Goal: Task Accomplishment & Management: Manage account settings

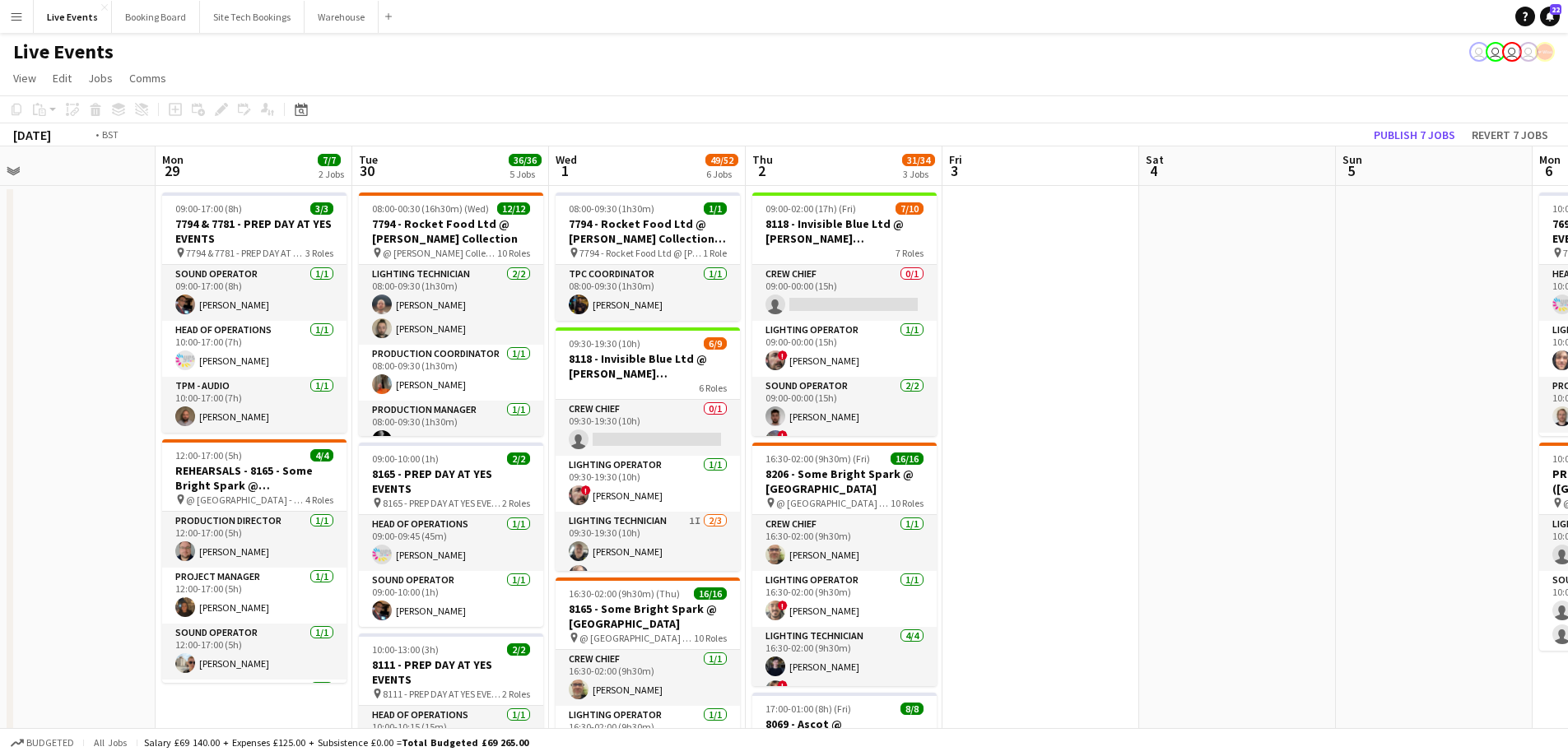
drag, startPoint x: 506, startPoint y: 473, endPoint x: 1337, endPoint y: 482, distance: 831.0
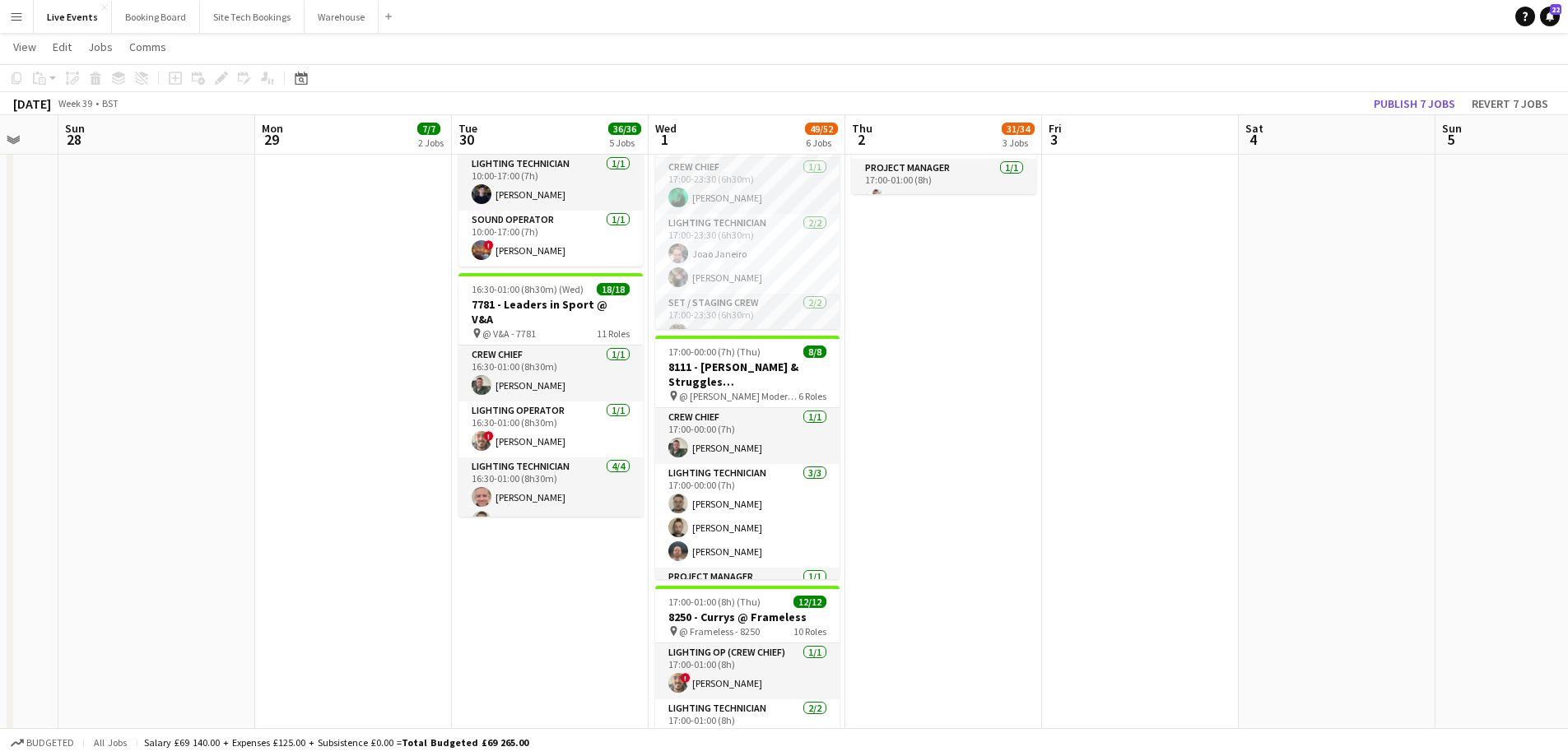
scroll to position [494, 0]
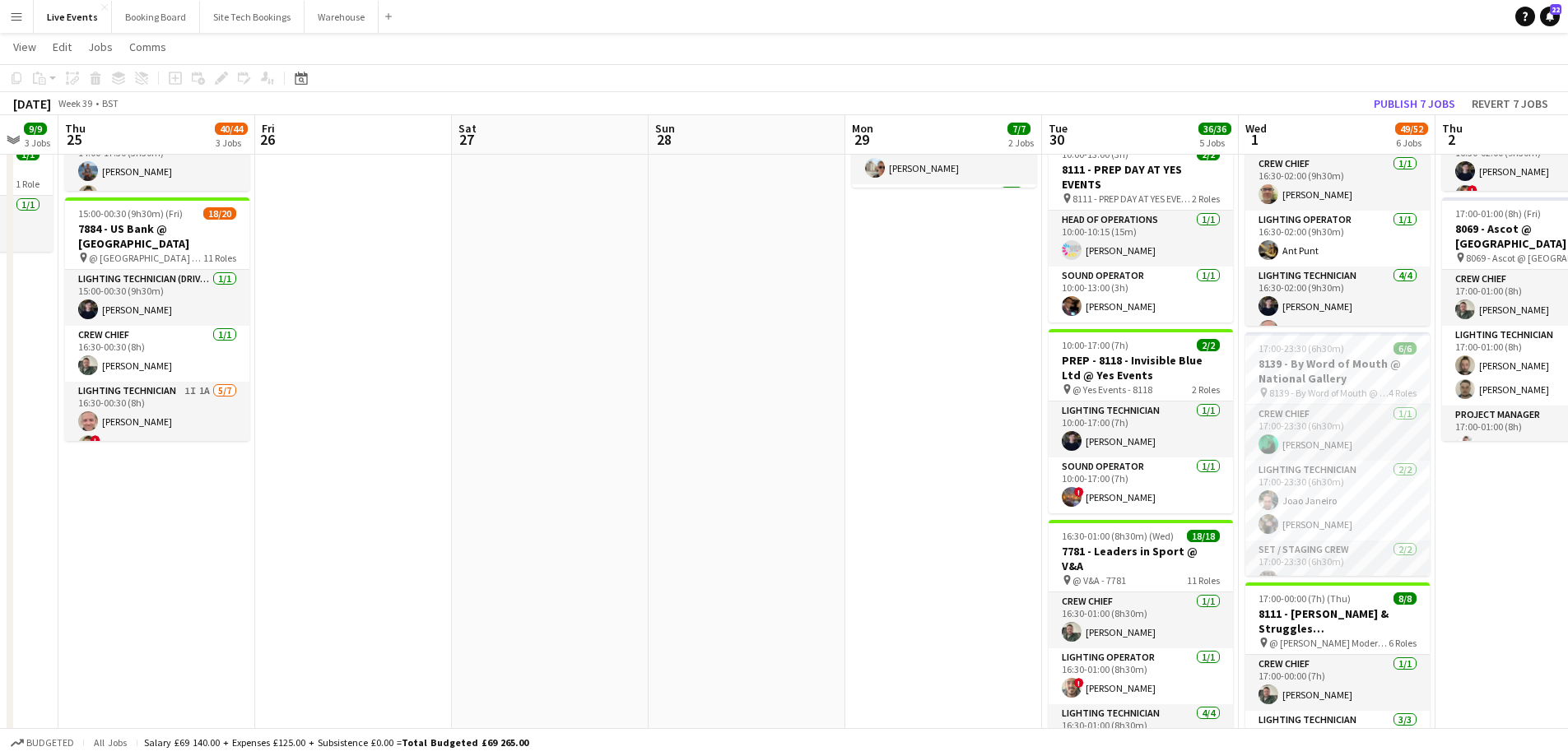
drag, startPoint x: 1311, startPoint y: 482, endPoint x: 1299, endPoint y: 485, distance: 12.4
click at [1378, 482] on app-calendar-viewport "Tue 23 53/53 5 Jobs Wed 24 9/9 3 Jobs Thu 25 40/44 3 Jobs Fri 26 Sat 27 Sun 28 …" at bounding box center [784, 340] width 1568 height 1540
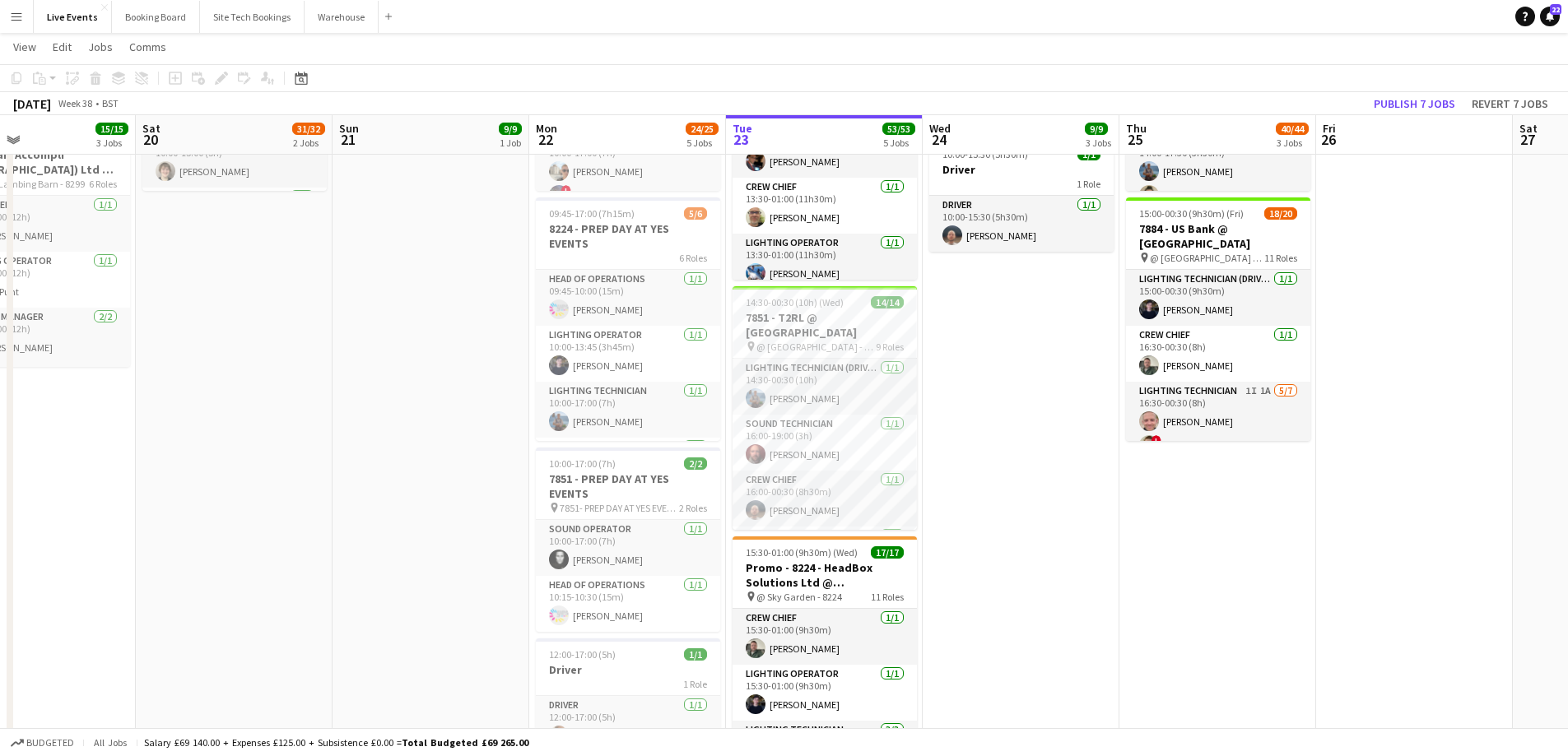
scroll to position [0, 420]
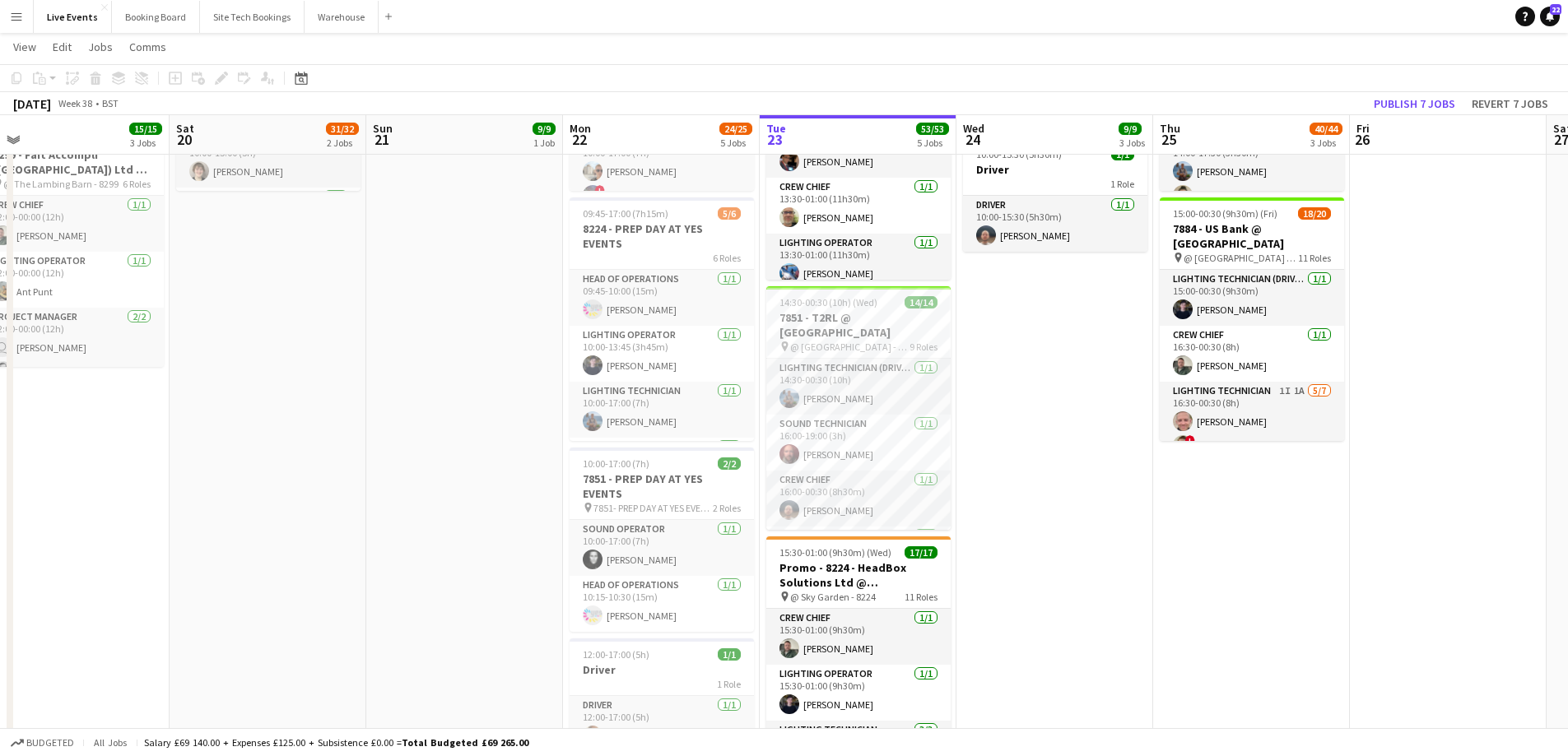
drag, startPoint x: 939, startPoint y: 536, endPoint x: 1188, endPoint y: 548, distance: 249.3
click at [1189, 548] on app-calendar-viewport "Wed 17 45/45 6 Jobs Thu 18 60/61 6 Jobs Fri 19 15/15 3 Jobs Sat 20 31/32 2 Jobs…" at bounding box center [784, 397] width 1568 height 1653
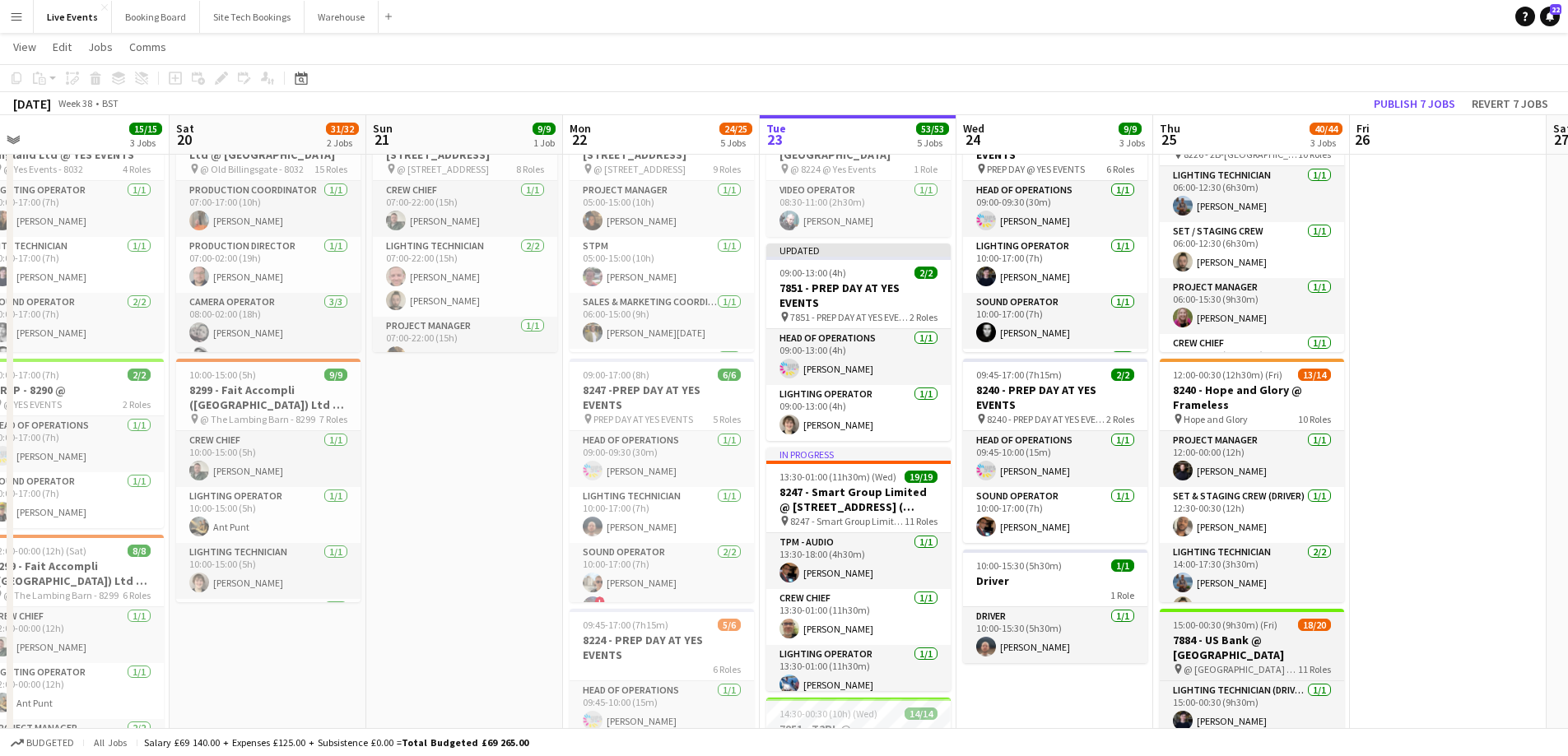
scroll to position [0, 0]
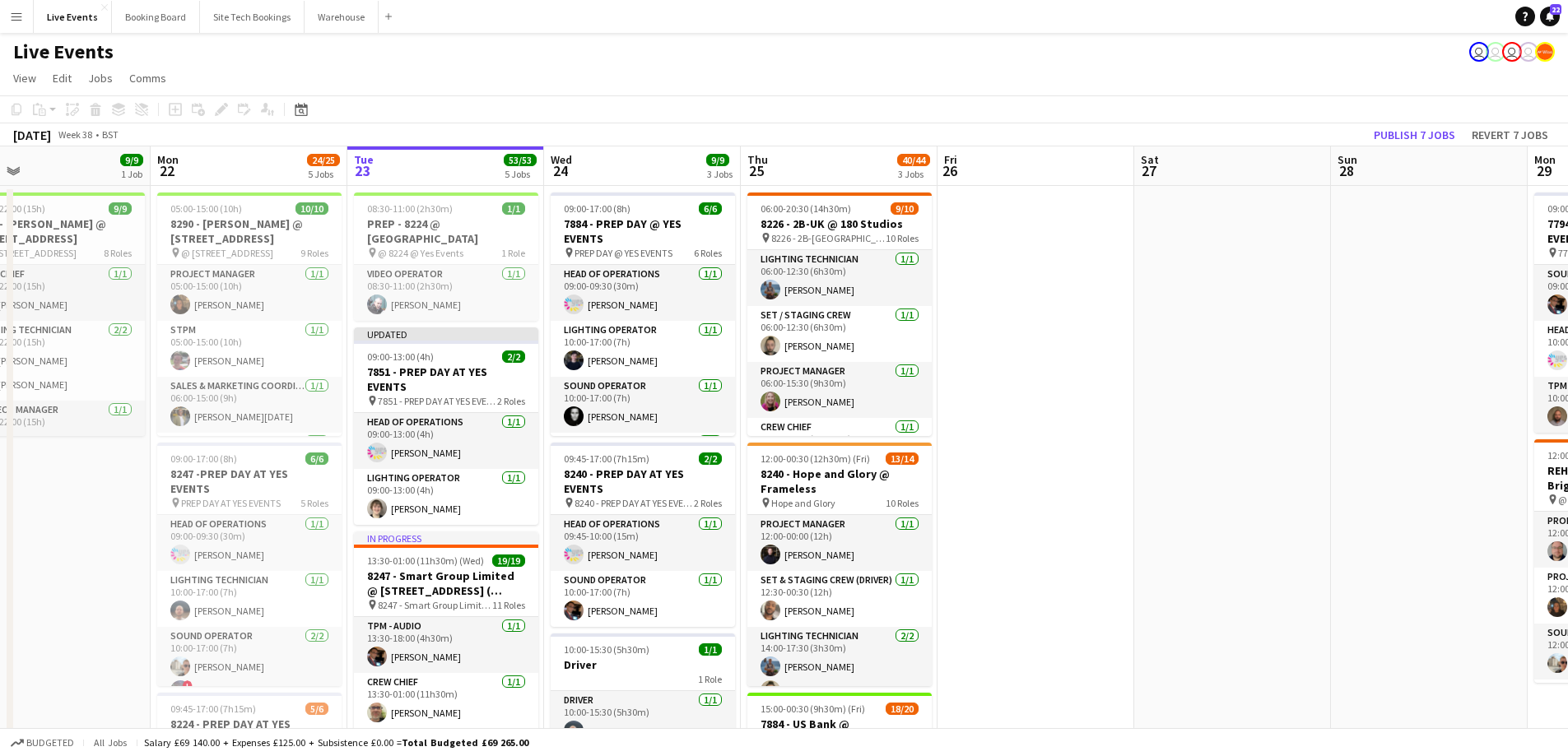
drag, startPoint x: 1489, startPoint y: 471, endPoint x: 1016, endPoint y: 482, distance: 473.1
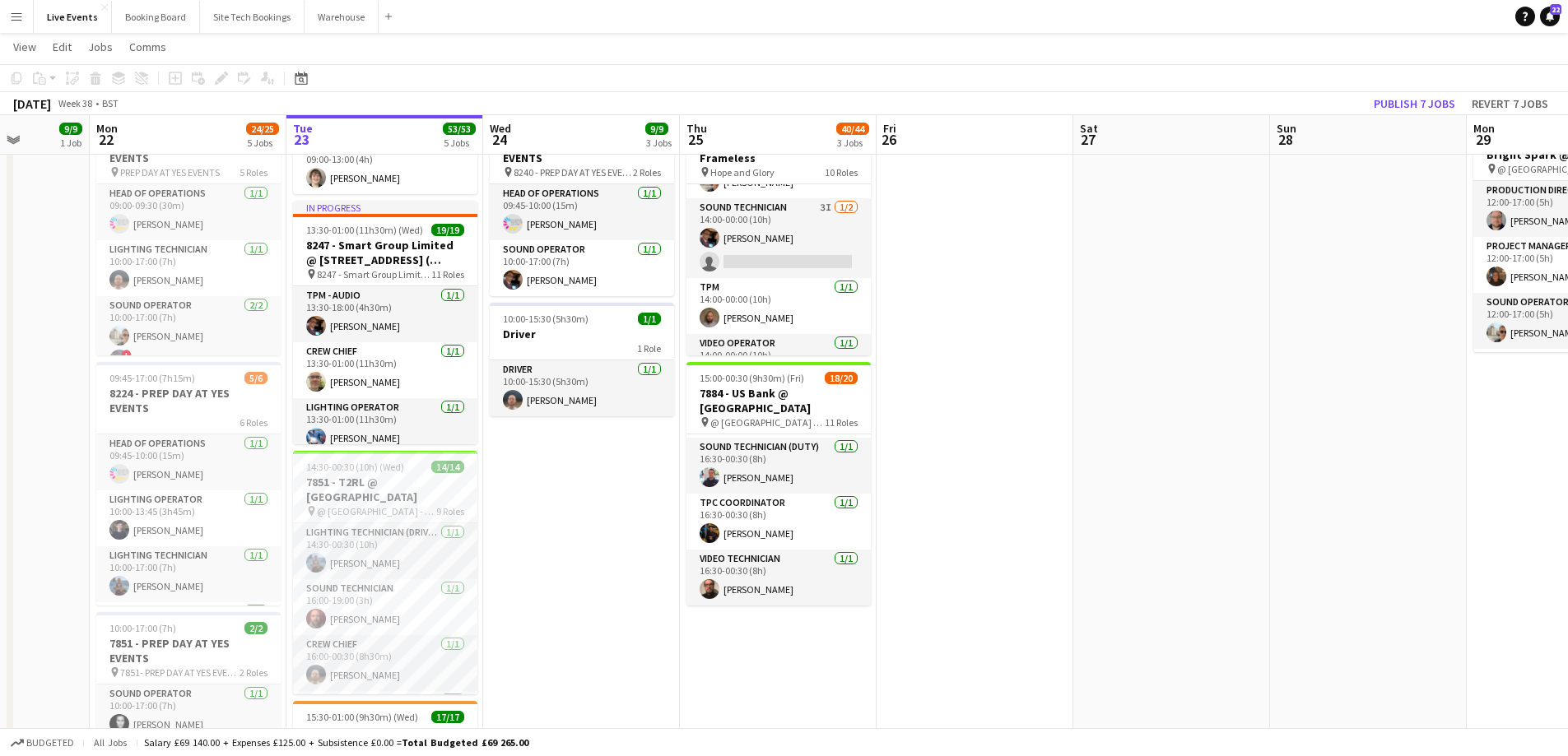
scroll to position [247, 0]
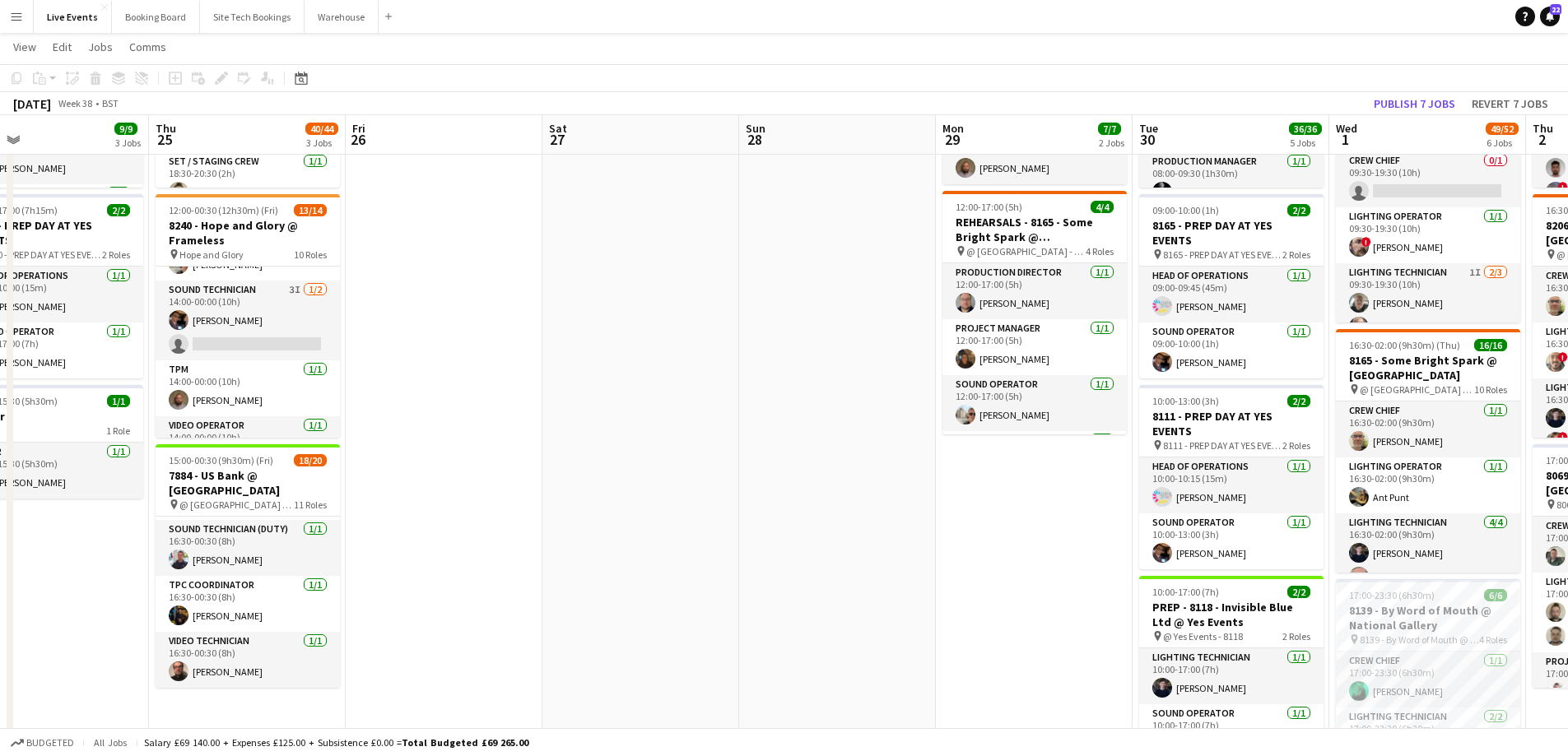
drag, startPoint x: 1259, startPoint y: 489, endPoint x: 685, endPoint y: 548, distance: 577.0
click at [685, 548] on app-calendar-viewport "Sun 21 9/9 1 Job Mon 22 24/25 5 Jobs Tue 23 53/53 5 Jobs Wed 24 9/9 3 Jobs Thu …" at bounding box center [784, 644] width 1568 height 1653
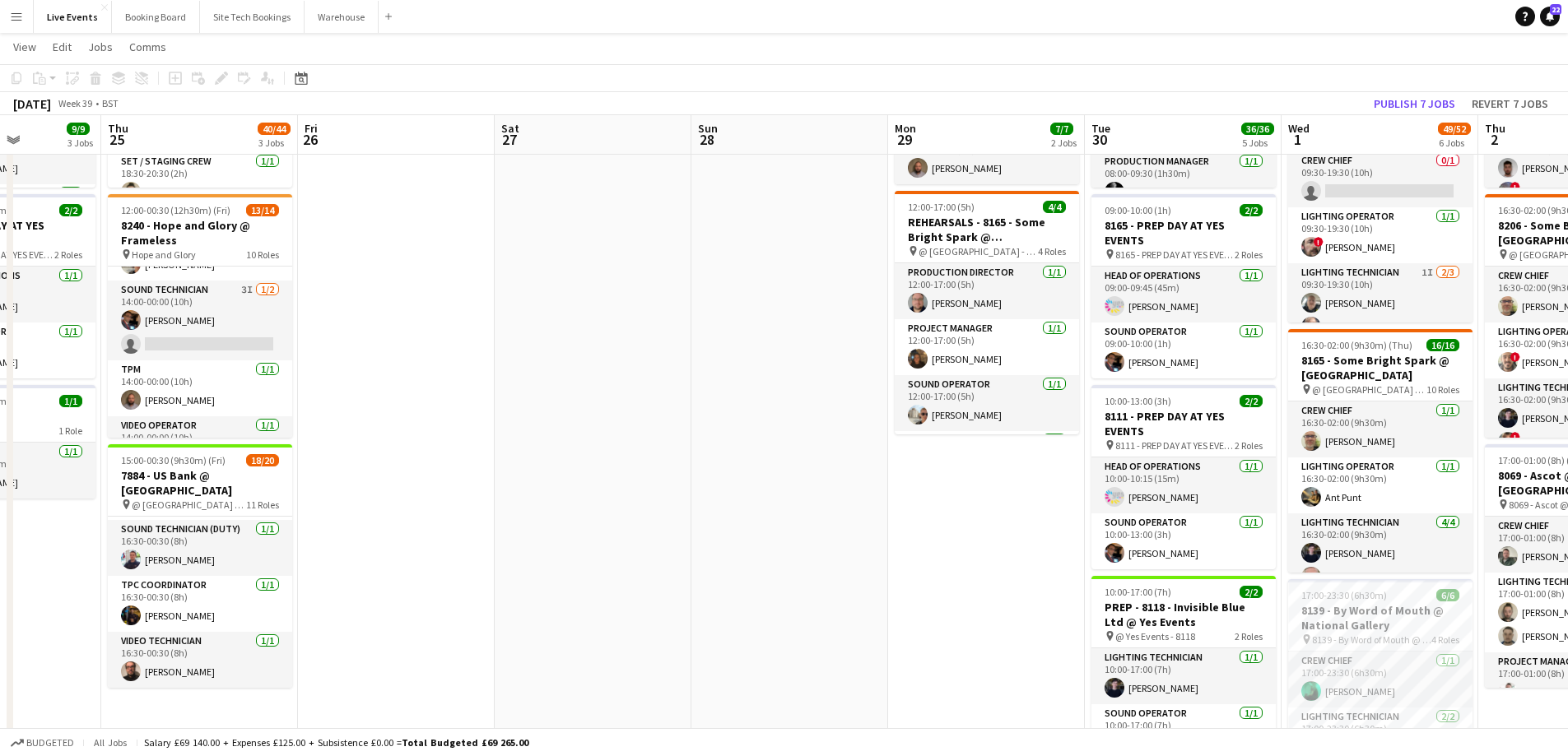
scroll to position [0, 0]
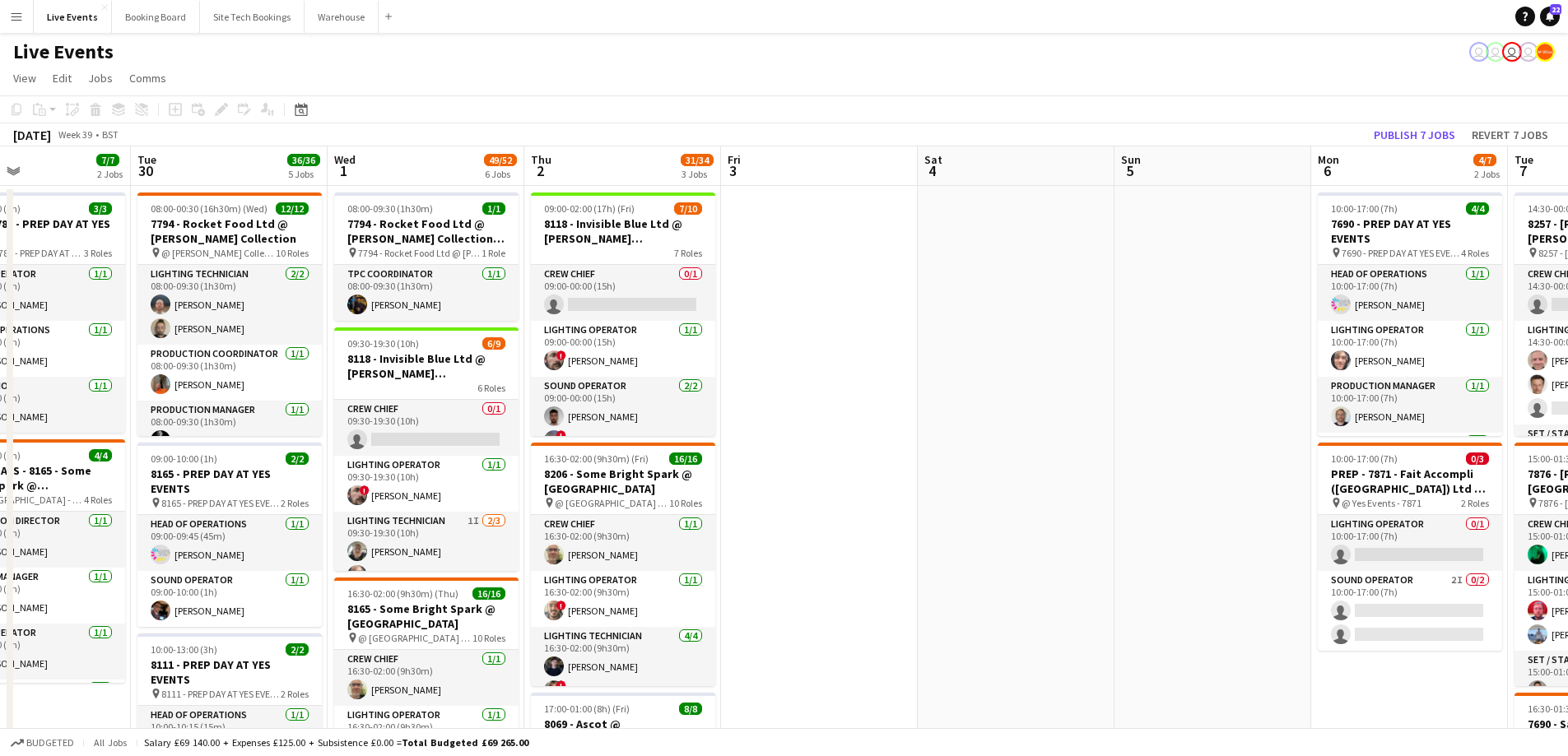
drag, startPoint x: 793, startPoint y: 449, endPoint x: 192, endPoint y: 406, distance: 602.5
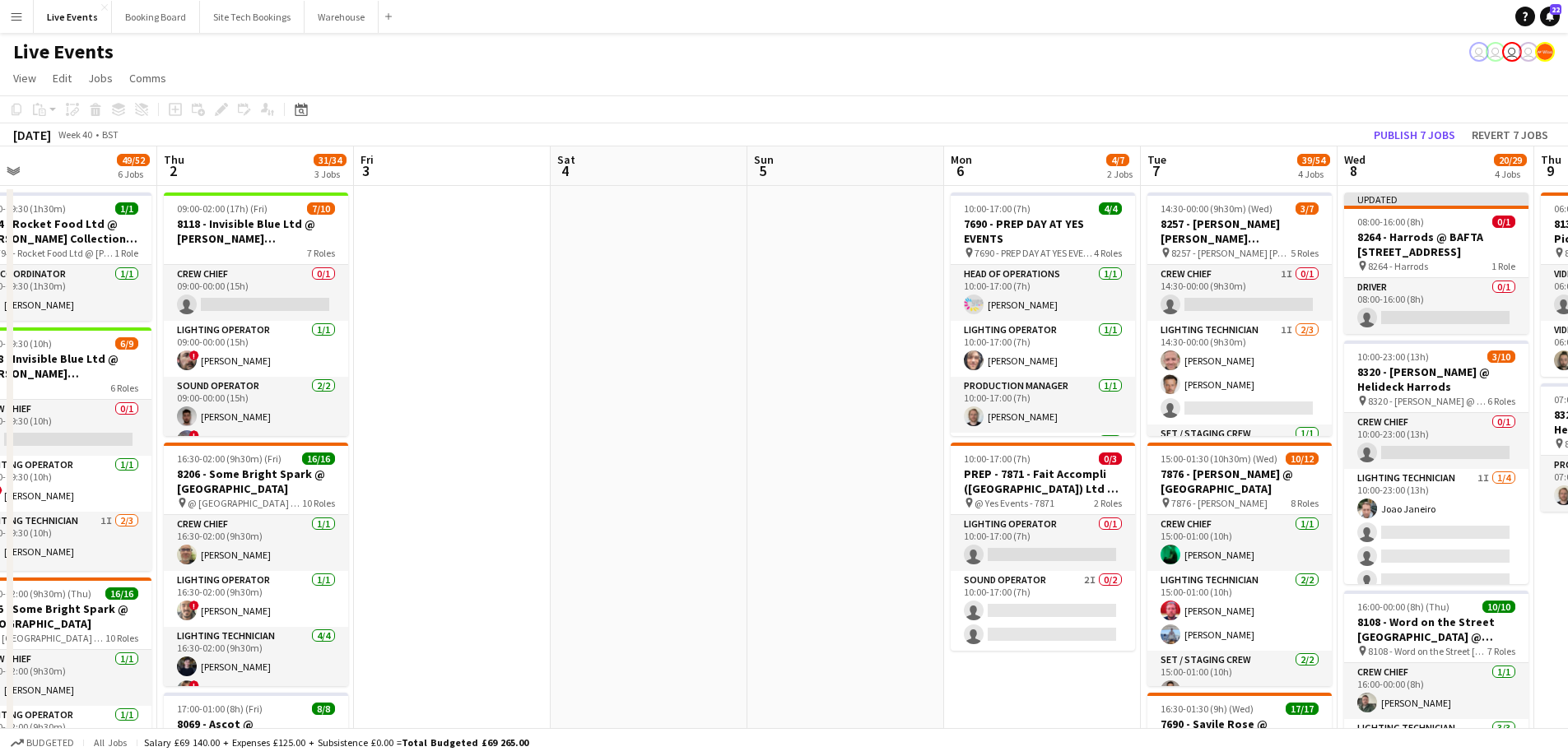
drag, startPoint x: 1392, startPoint y: 329, endPoint x: 547, endPoint y: 467, distance: 856.2
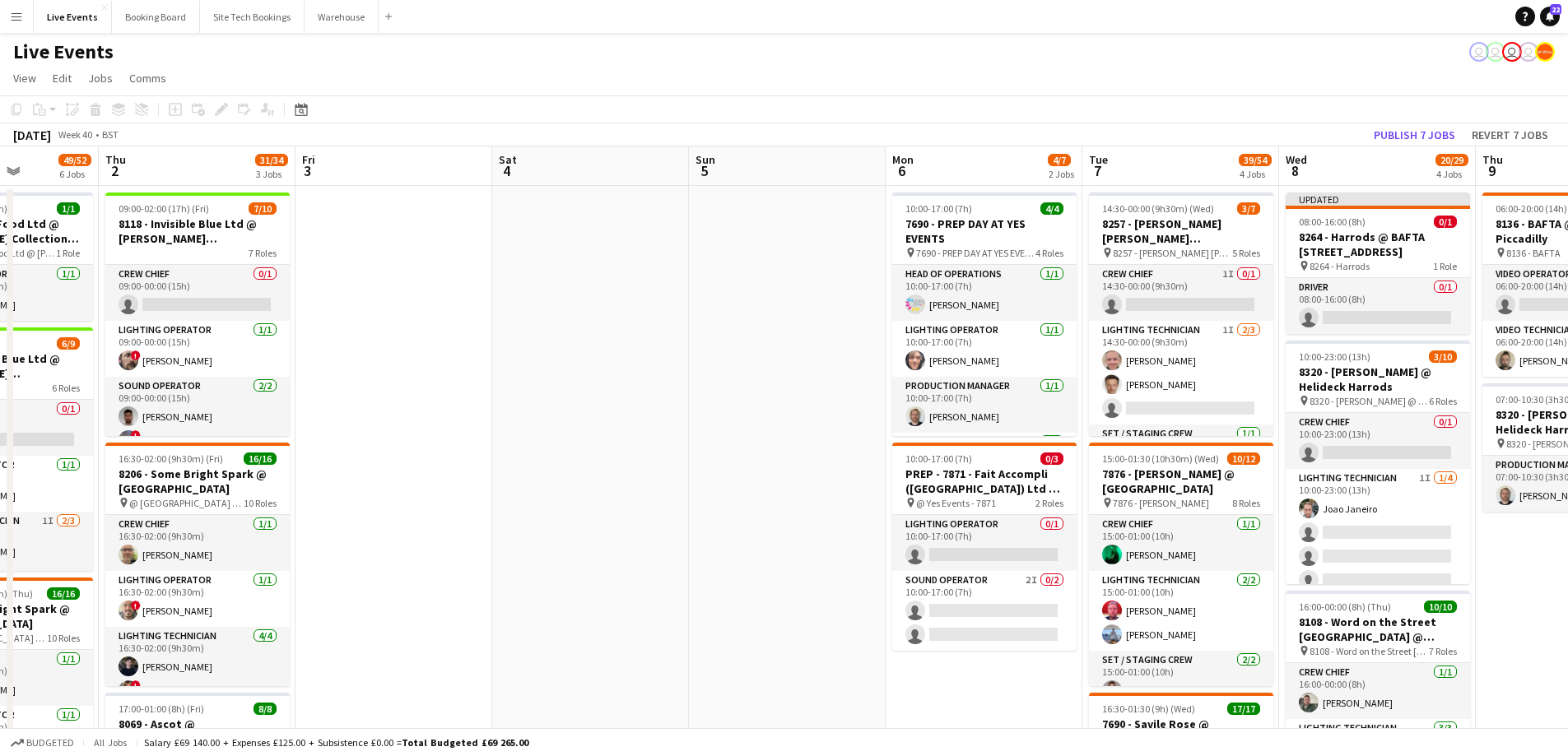
drag, startPoint x: 682, startPoint y: 393, endPoint x: 348, endPoint y: 404, distance: 334.2
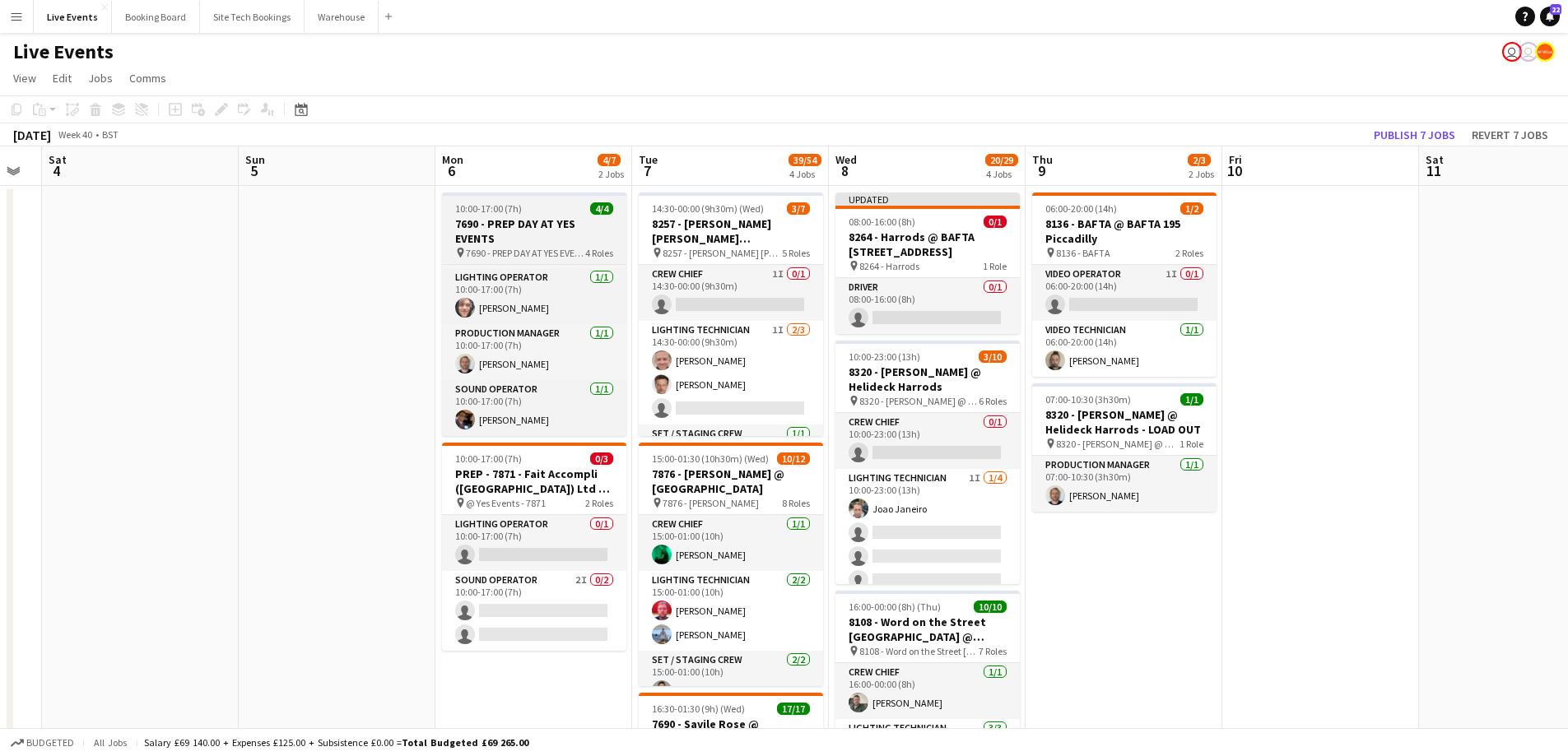
scroll to position [0, 0]
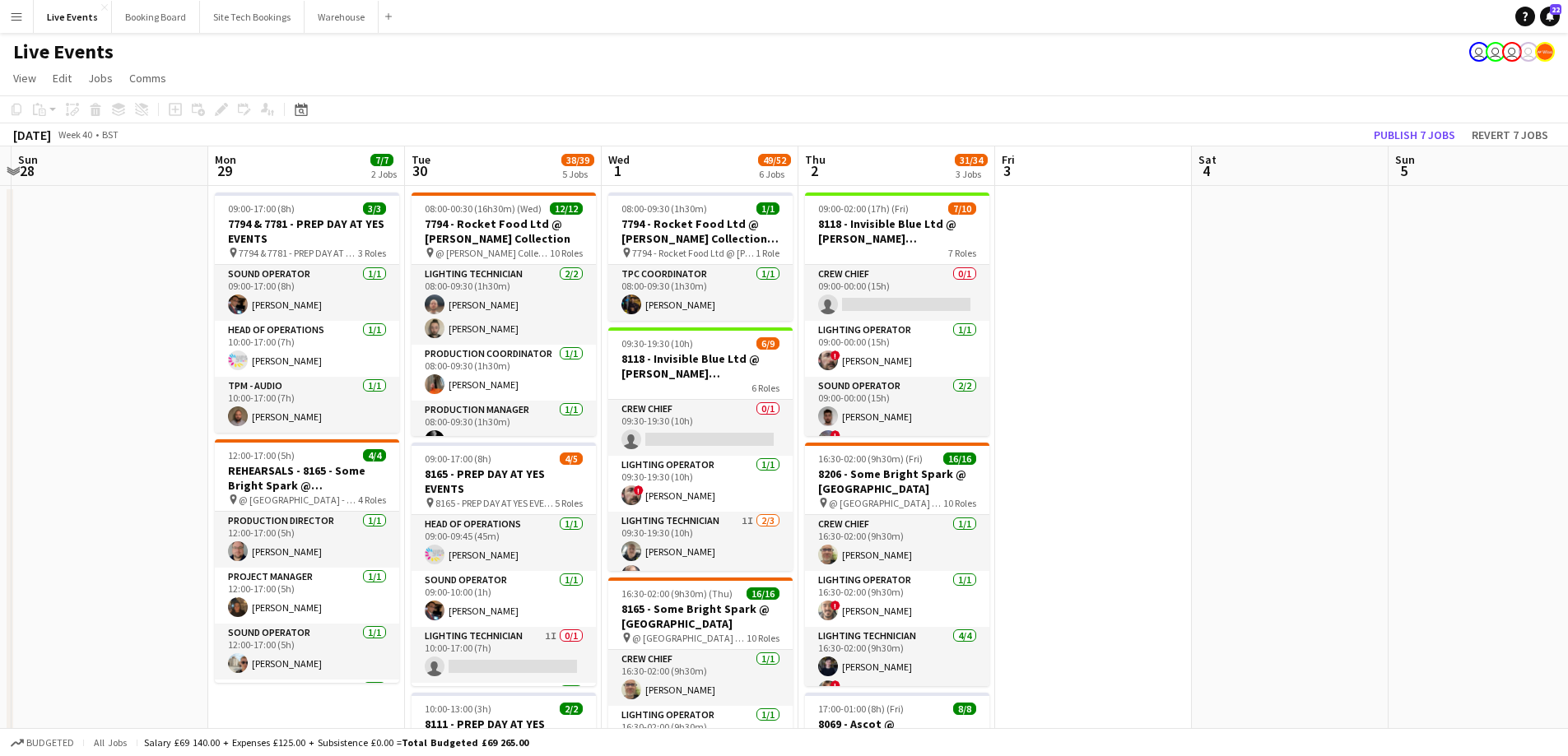
drag, startPoint x: 1092, startPoint y: 363, endPoint x: 1435, endPoint y: 396, distance: 344.6
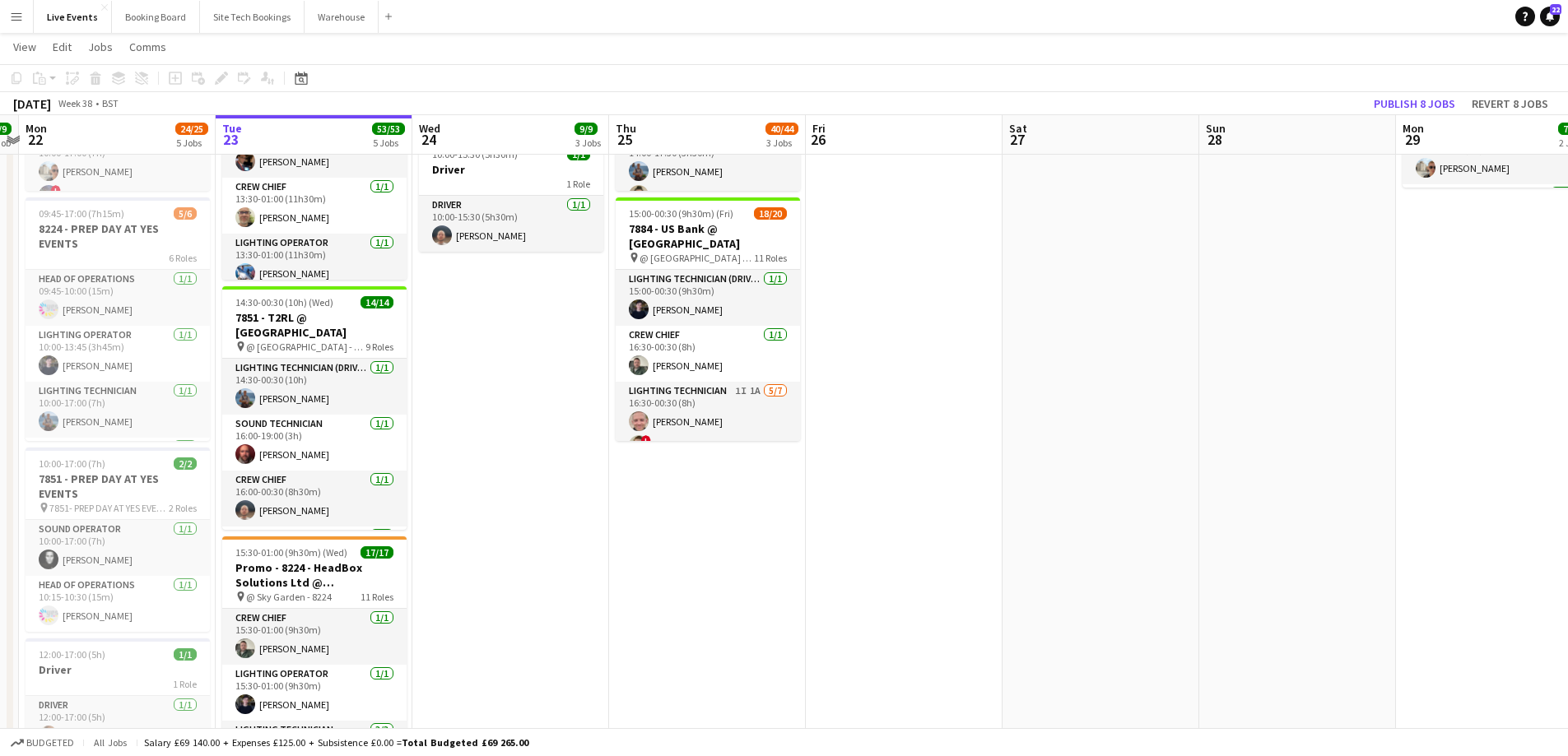
drag, startPoint x: 786, startPoint y: 404, endPoint x: 1512, endPoint y: 384, distance: 726.3
click at [1512, 384] on app-calendar-viewport "Sat 20 31/32 2 Jobs Sun 21 9/9 1 Job Mon 22 24/25 5 Jobs Tue 23 53/53 5 Jobs We…" at bounding box center [784, 397] width 1568 height 1653
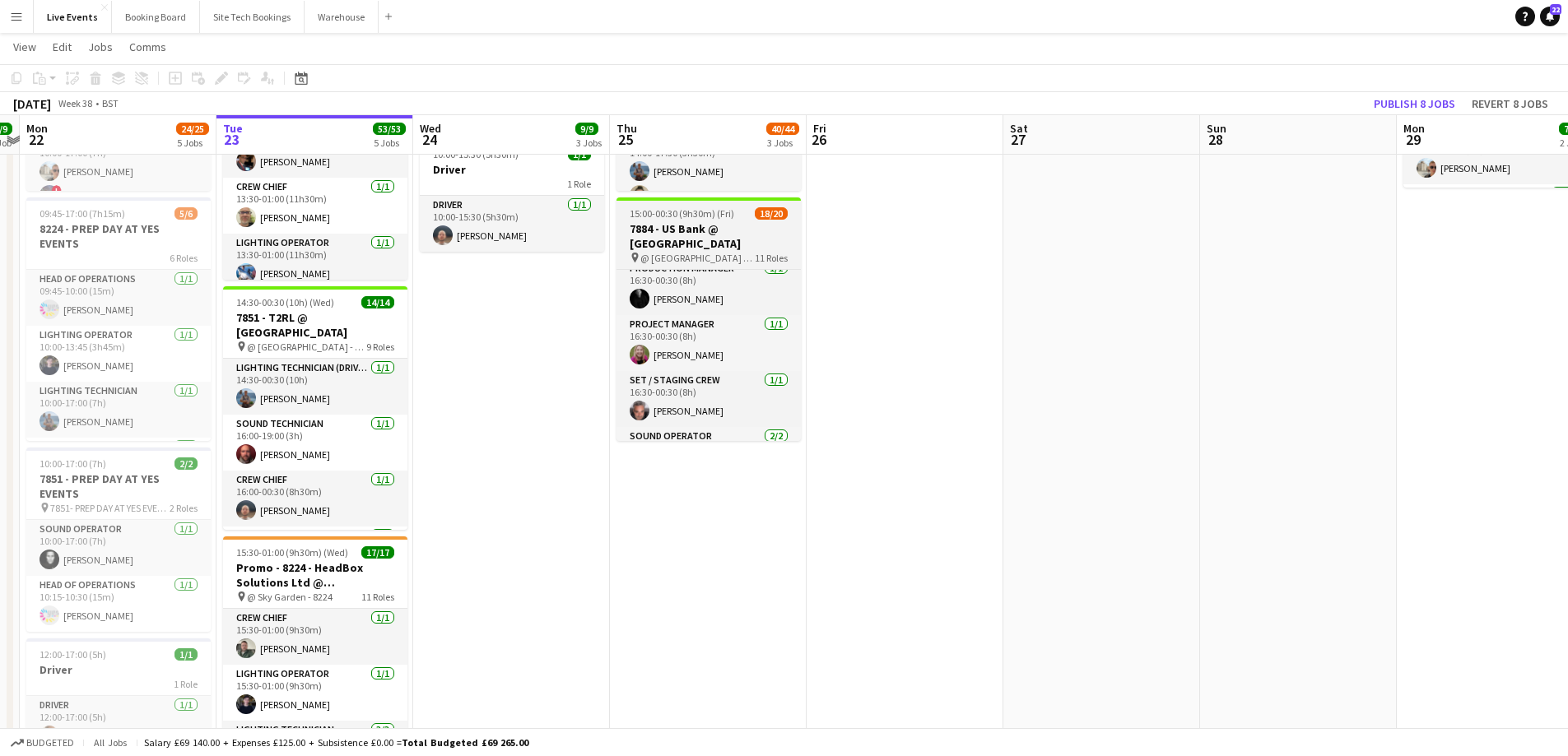
scroll to position [304, 0]
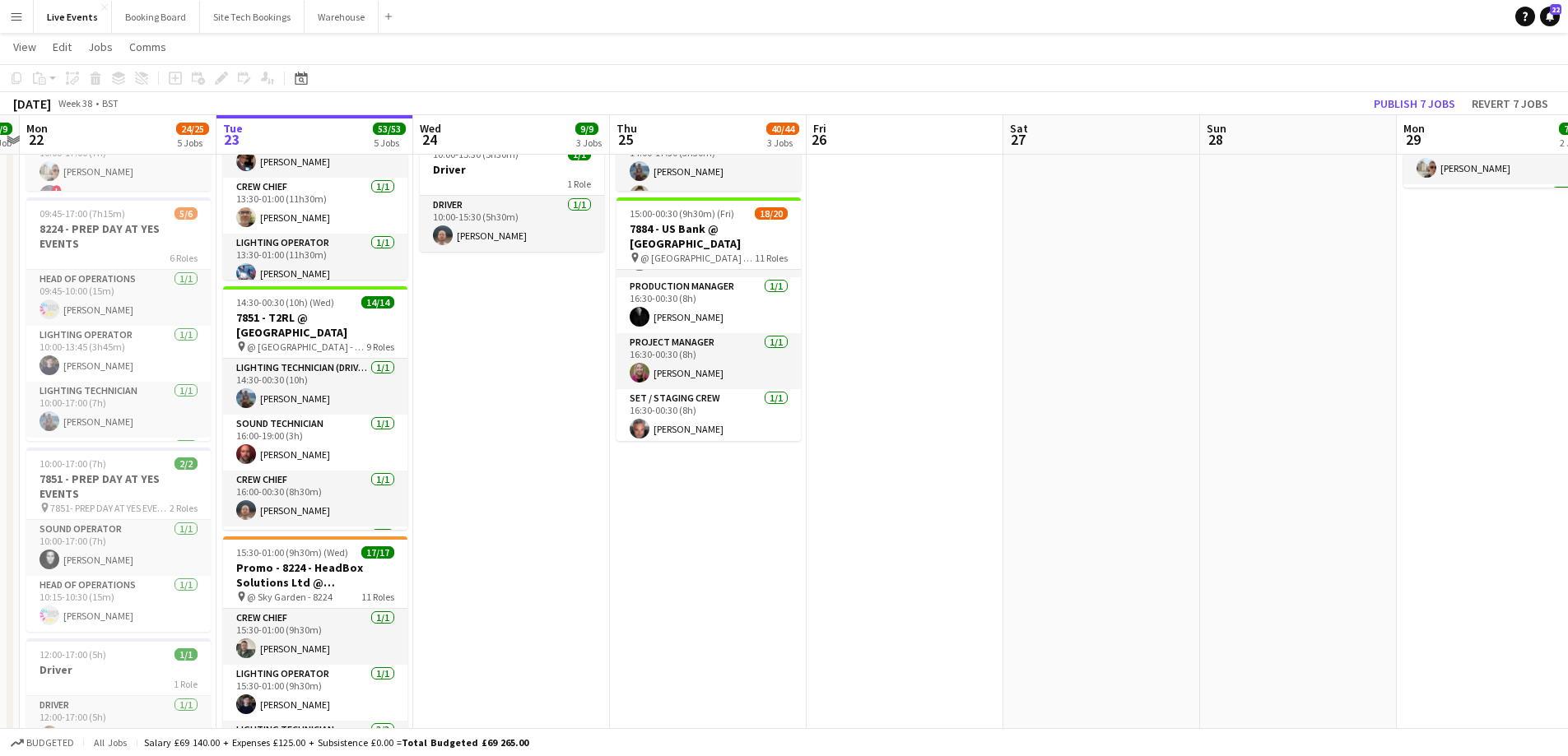
click at [897, 540] on app-date-cell at bounding box center [905, 457] width 197 height 1534
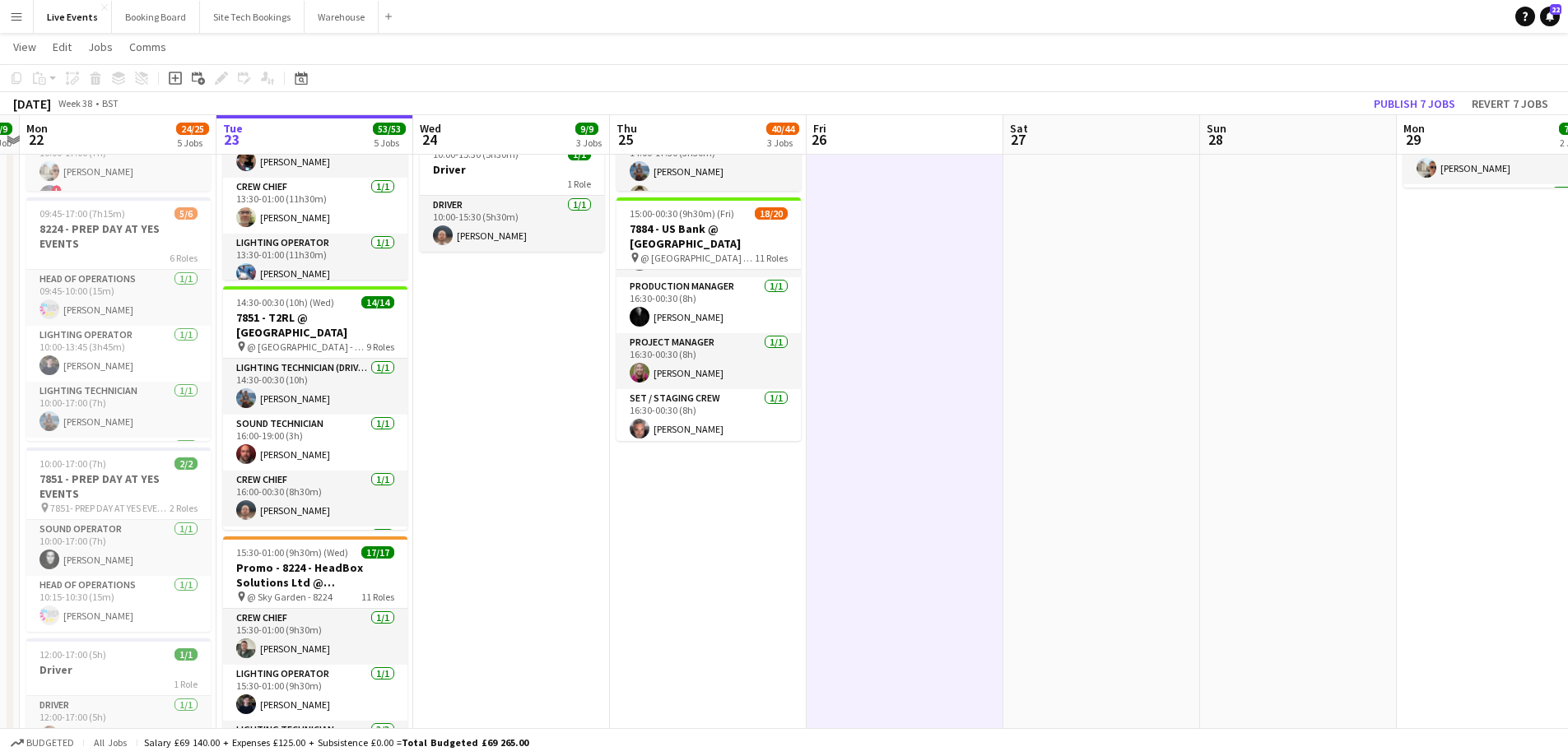
click at [720, 582] on app-date-cell "06:00-20:30 (14h30m) 9/10 8226 - 2B-UK @ 180 Studios pin 8226 - 2B-UK 10 Roles …" at bounding box center [708, 457] width 197 height 1534
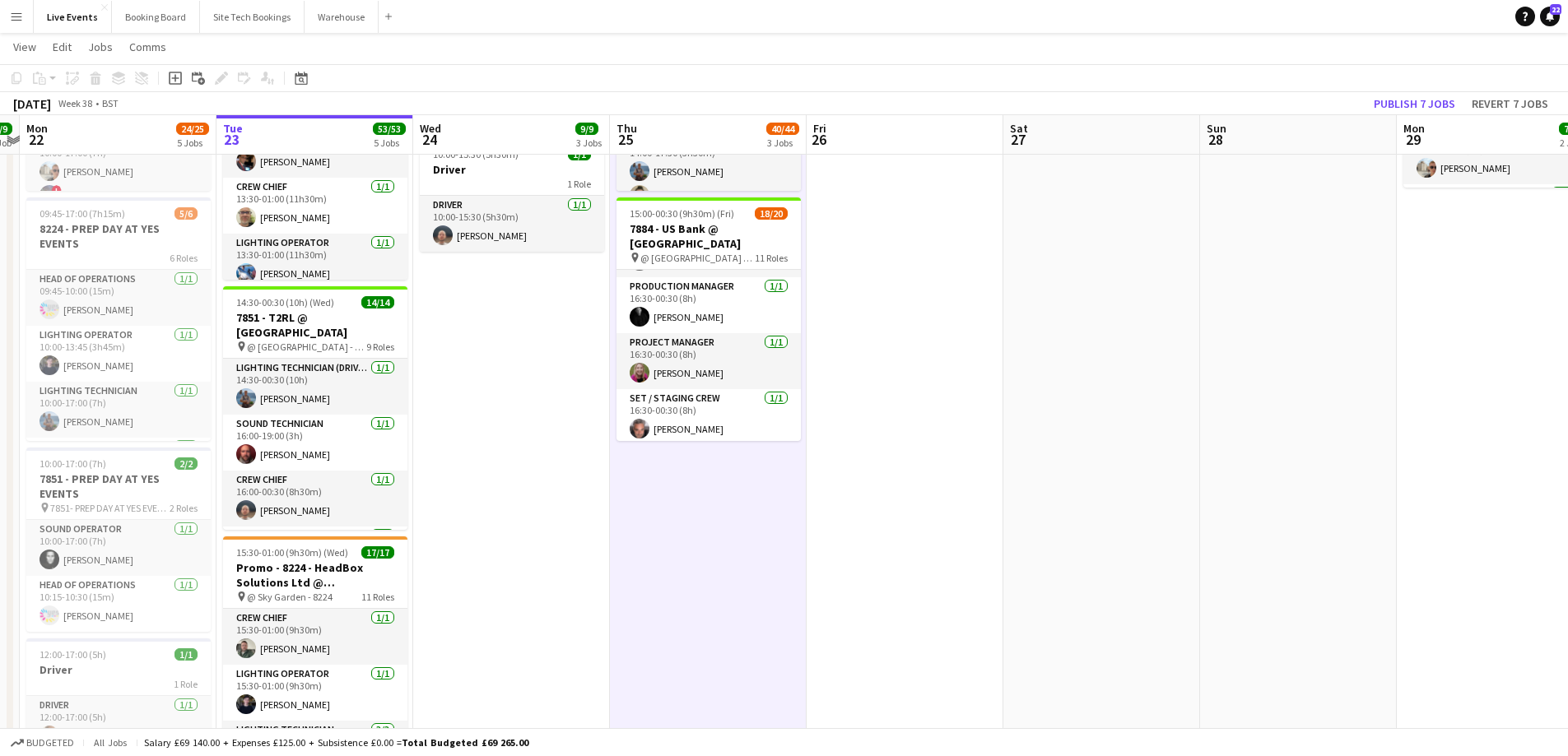
click at [527, 566] on app-date-cell "09:00-17:00 (8h) 6/6 7884 - PREP DAY @ YES EVENTS pin PREP DAY @ YES EVENTS 6 R…" at bounding box center [511, 457] width 197 height 1534
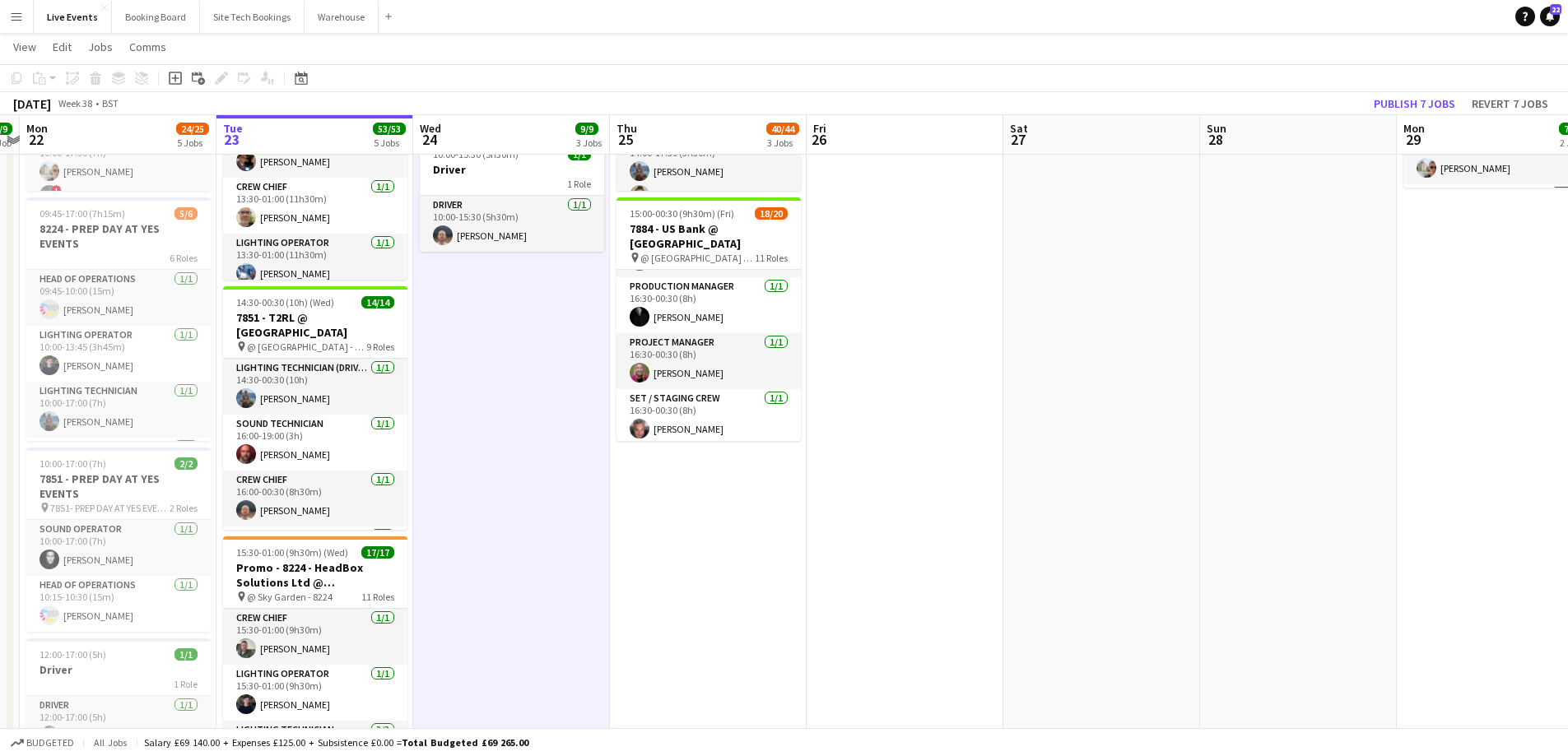
click at [719, 570] on app-date-cell "06:00-20:30 (14h30m) 9/10 8226 - 2B-UK @ 180 Studios pin 8226 - 2B-UK 10 Roles …" at bounding box center [708, 457] width 197 height 1534
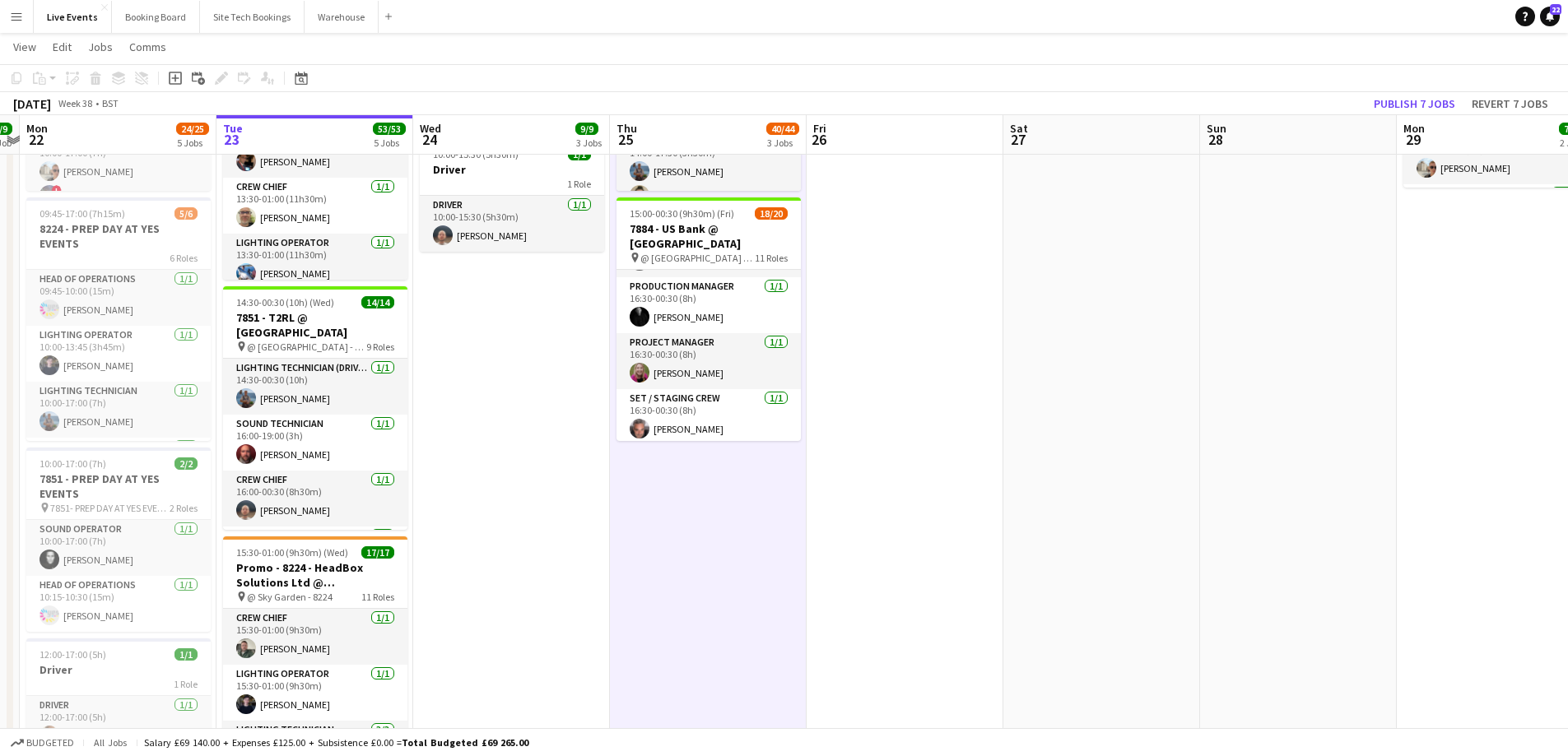
click at [845, 561] on app-date-cell at bounding box center [905, 457] width 197 height 1534
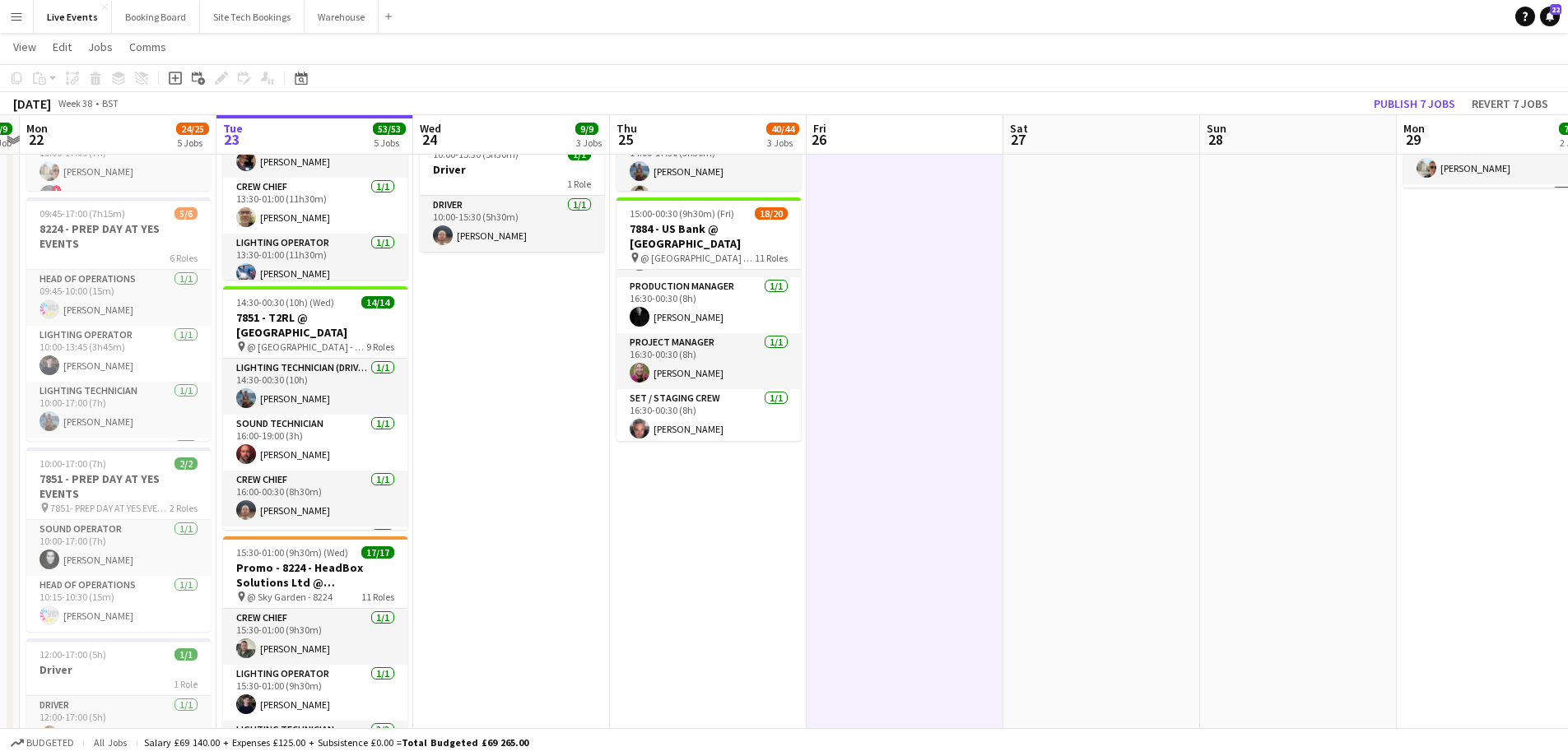
click at [1078, 431] on app-date-cell at bounding box center [1101, 457] width 197 height 1534
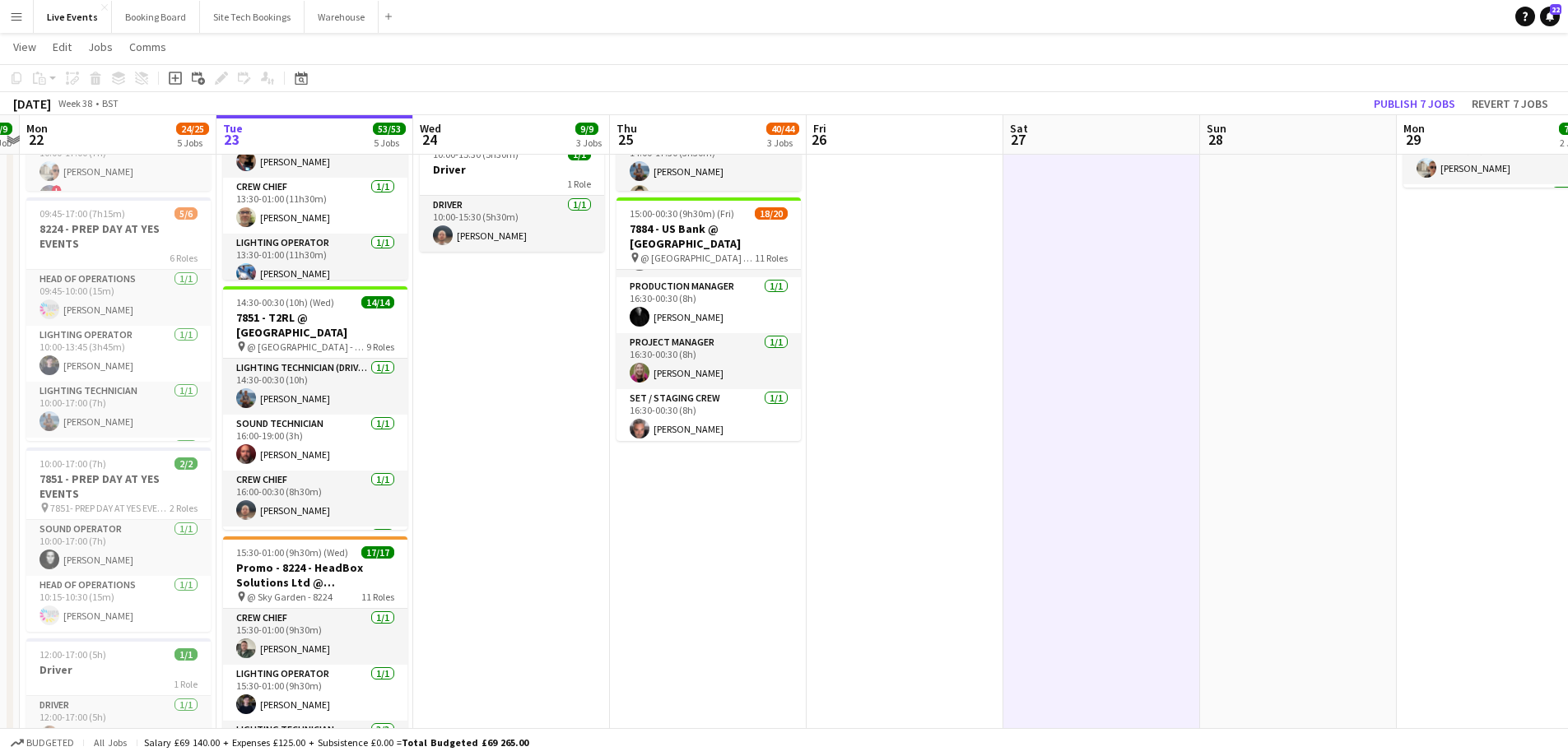
click at [1254, 345] on app-date-cell at bounding box center [1298, 457] width 197 height 1534
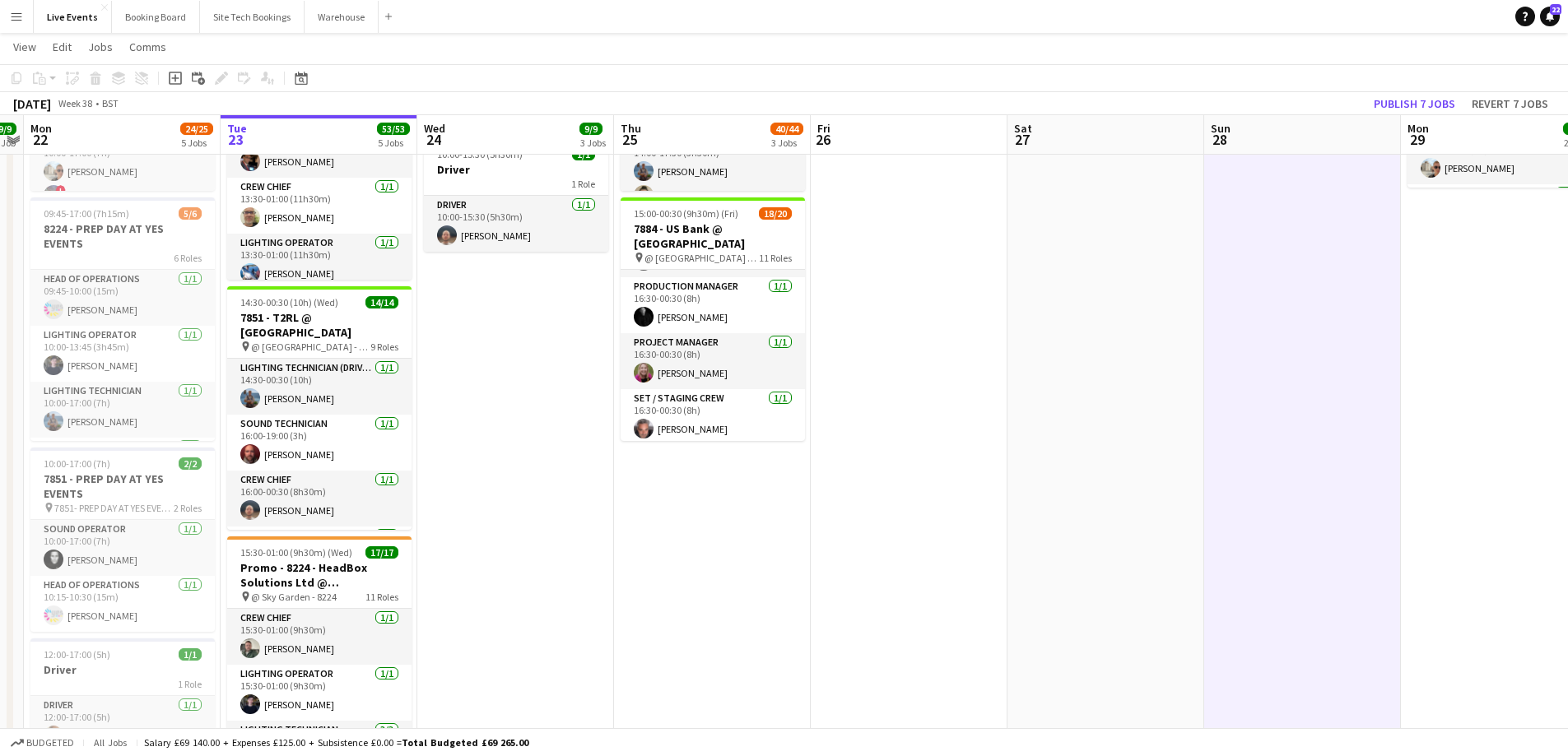
scroll to position [0, 0]
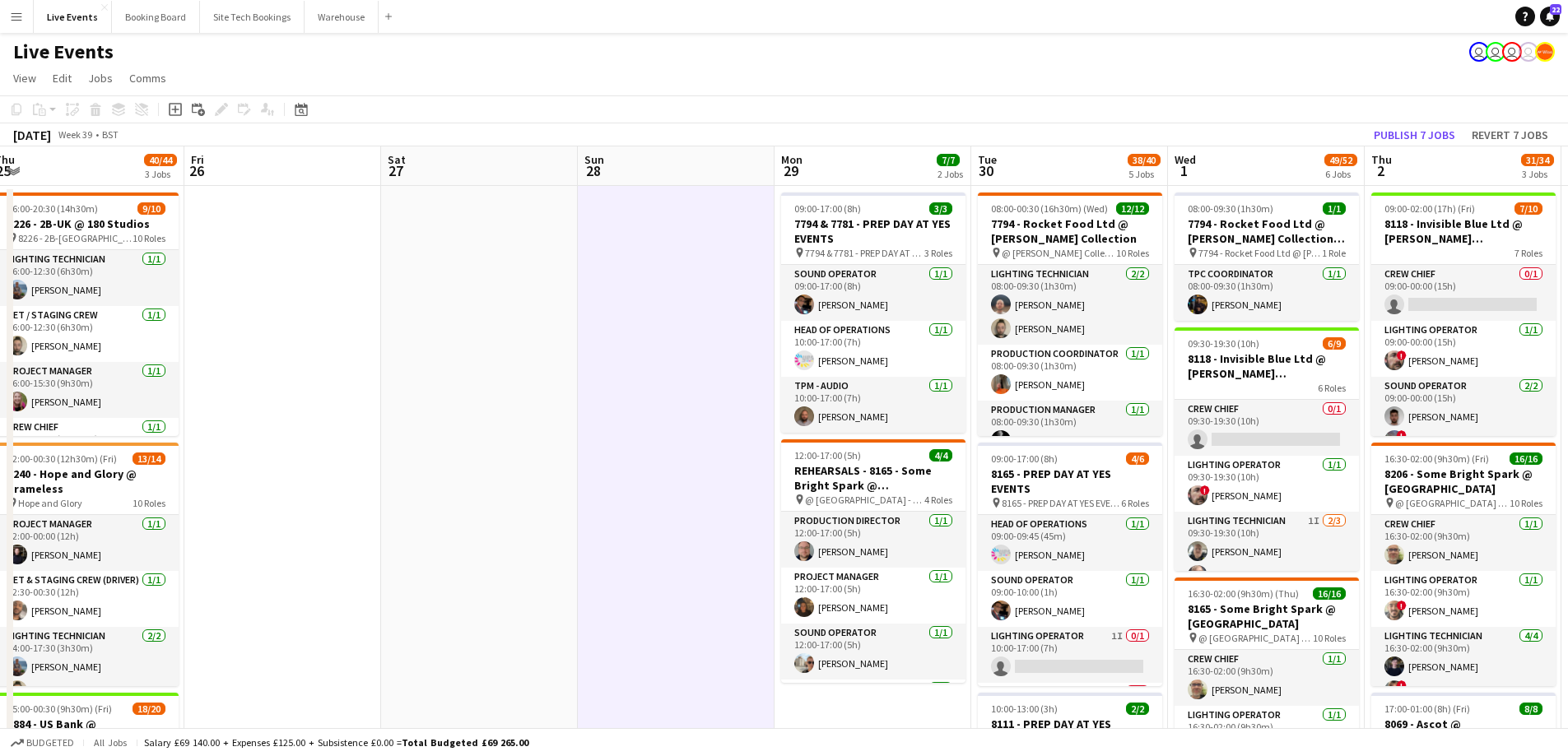
drag, startPoint x: 1209, startPoint y: 354, endPoint x: 583, endPoint y: 373, distance: 626.3
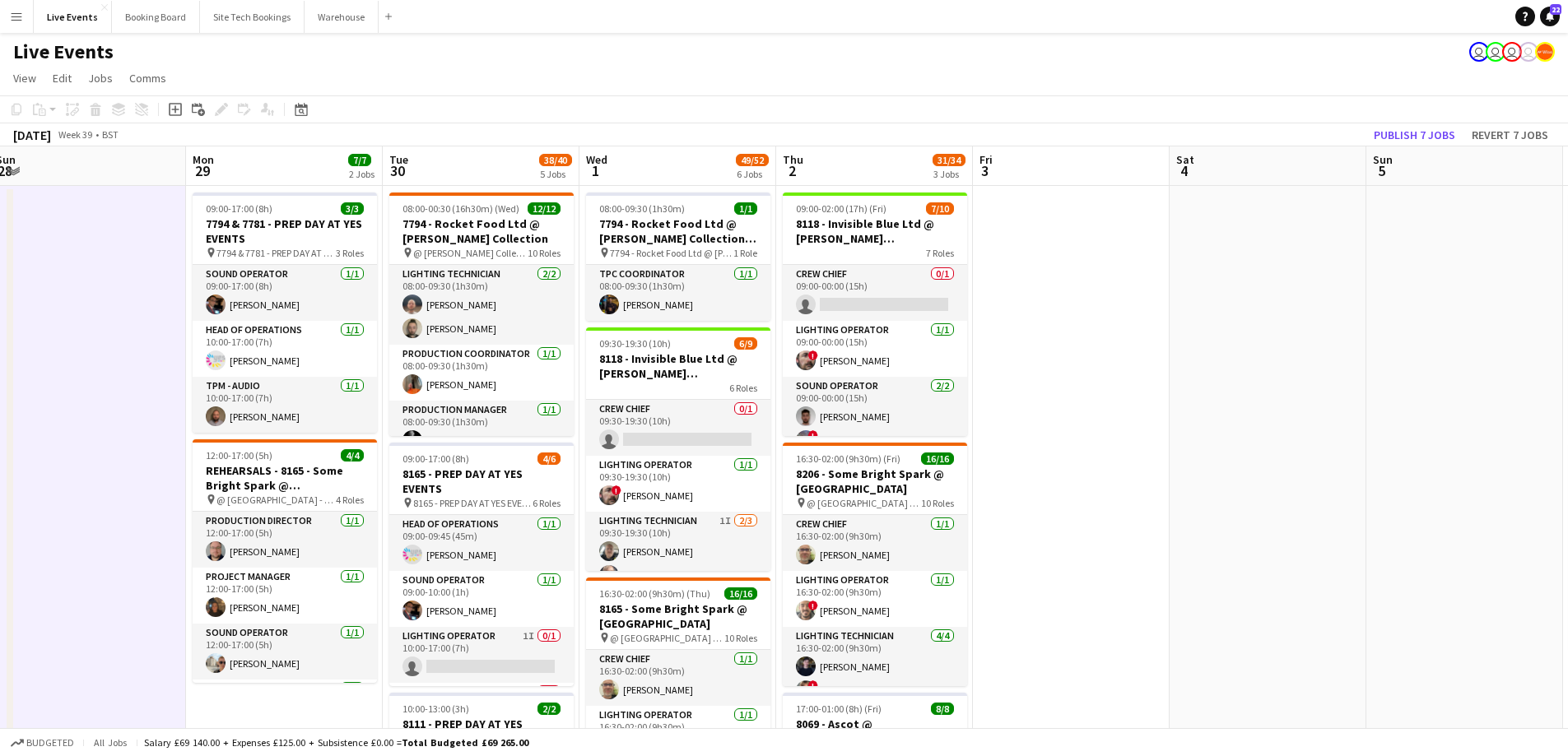
drag, startPoint x: 702, startPoint y: 411, endPoint x: 89, endPoint y: 335, distance: 617.7
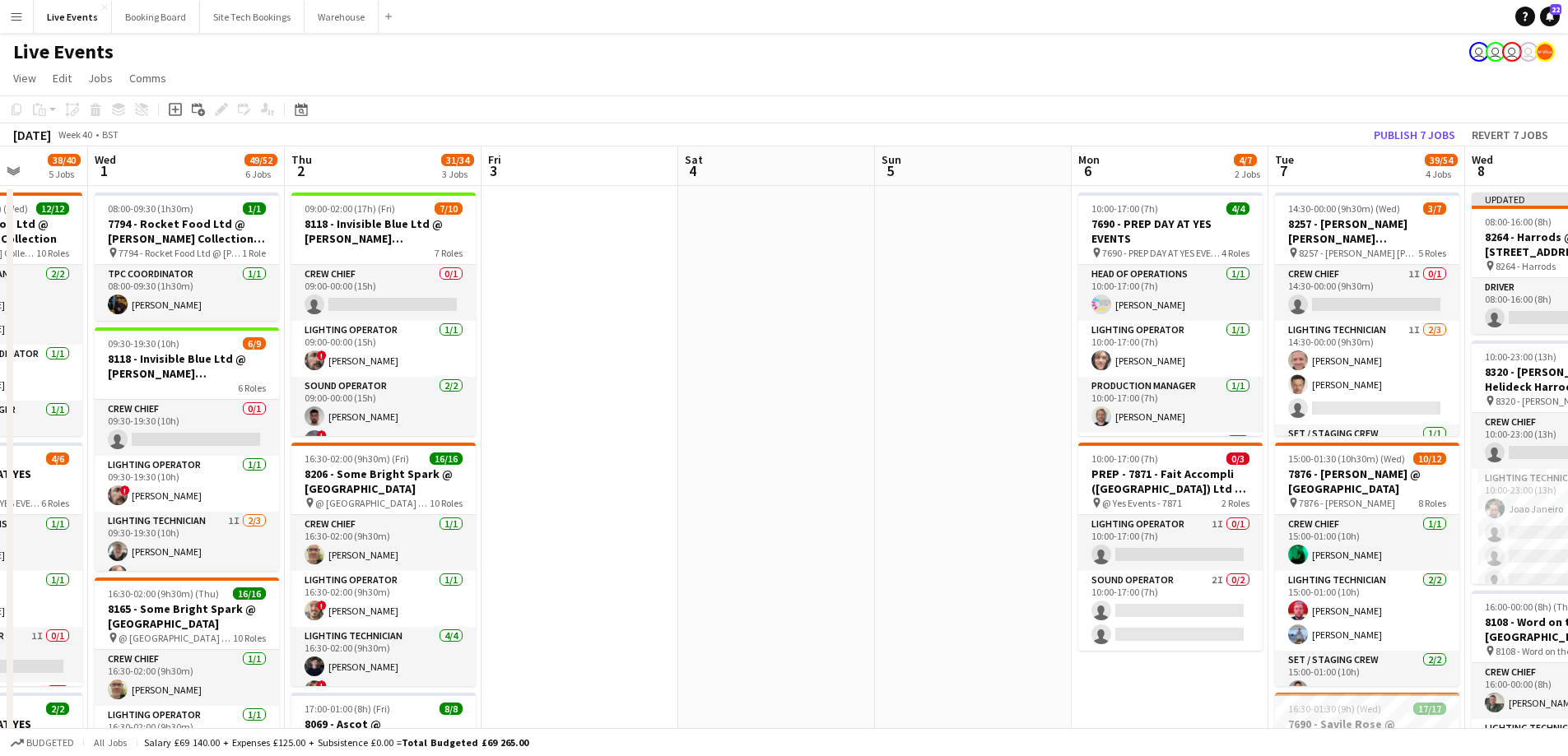
drag, startPoint x: 1057, startPoint y: 419, endPoint x: 176, endPoint y: 431, distance: 881.1
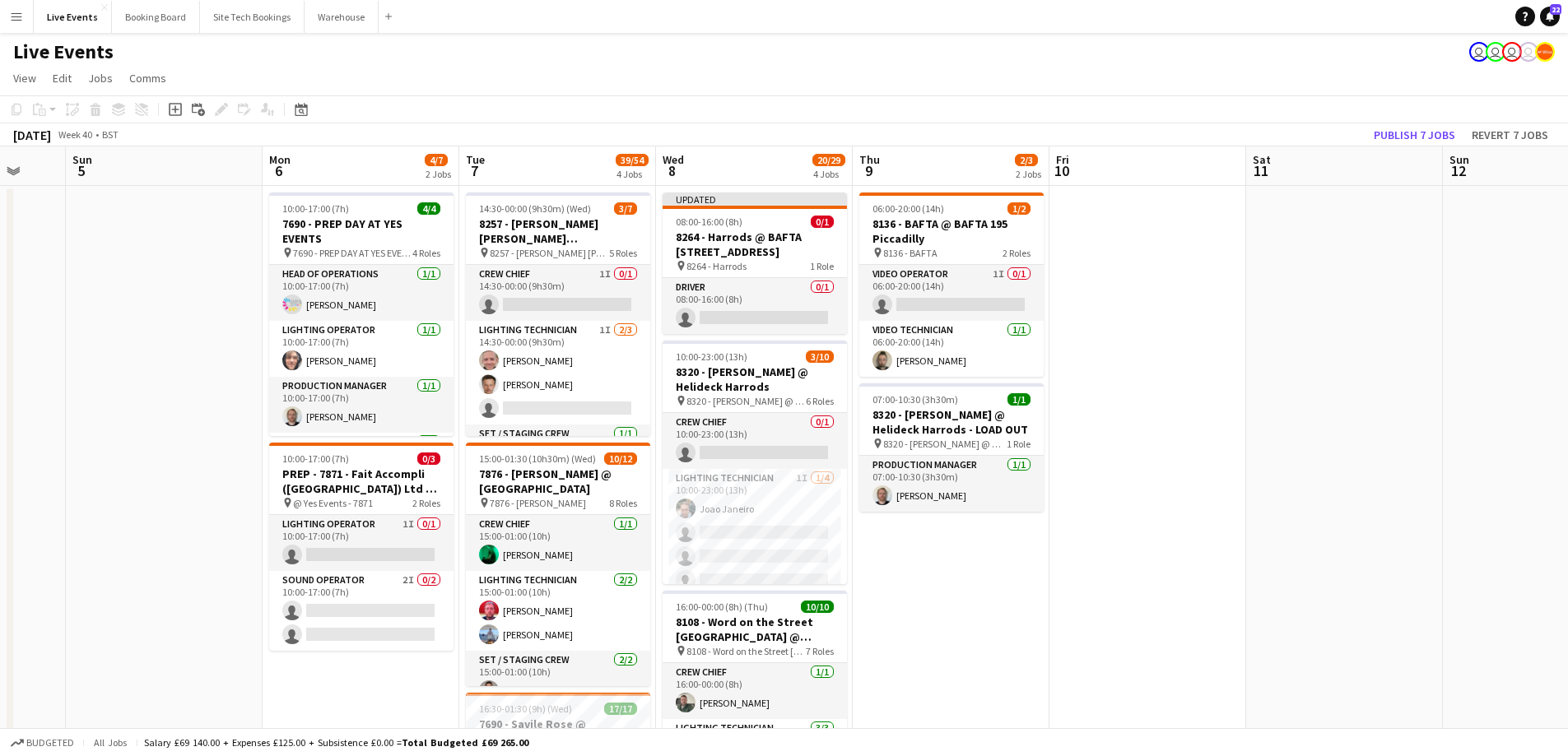
drag, startPoint x: 524, startPoint y: 490, endPoint x: 189, endPoint y: 495, distance: 335.0
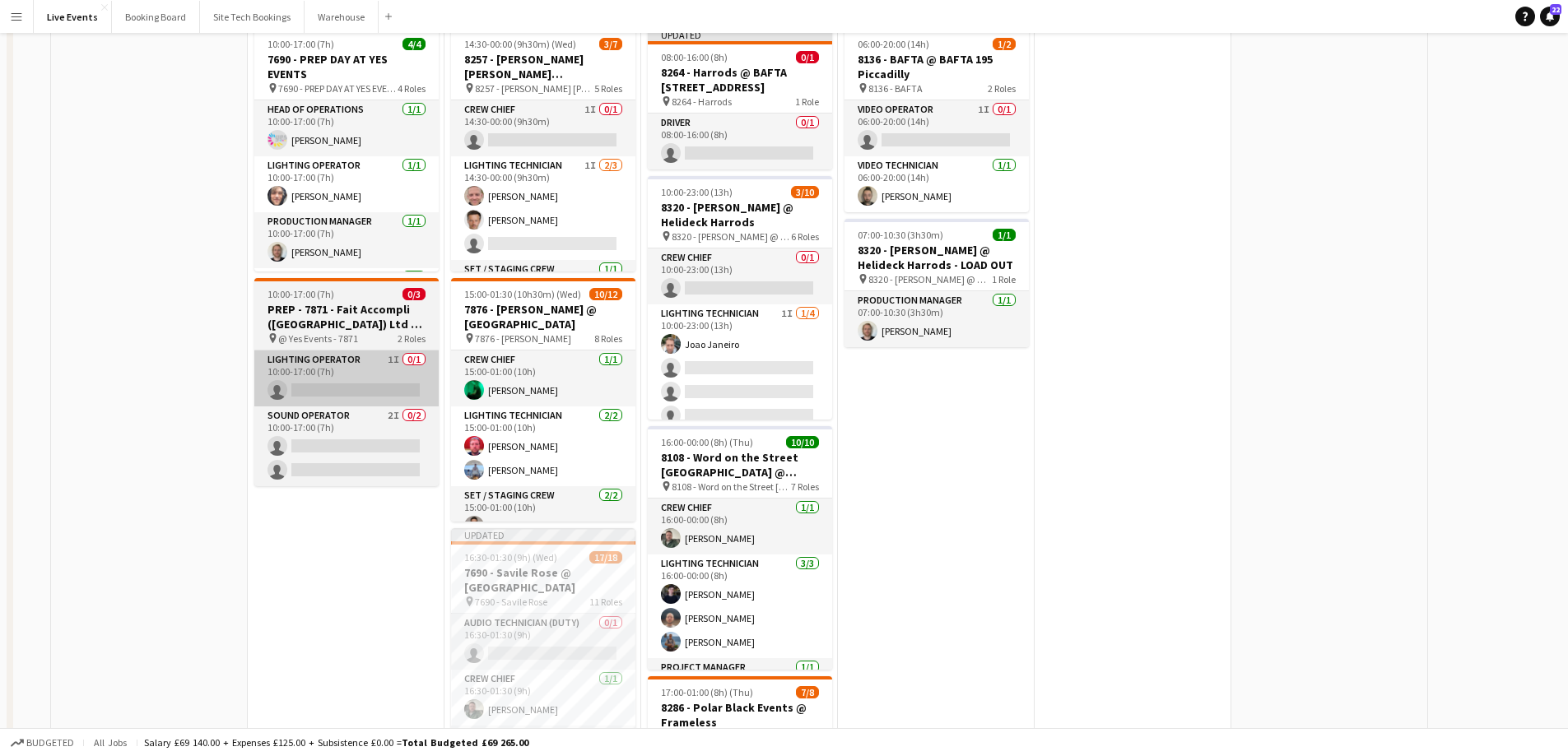
scroll to position [0, 0]
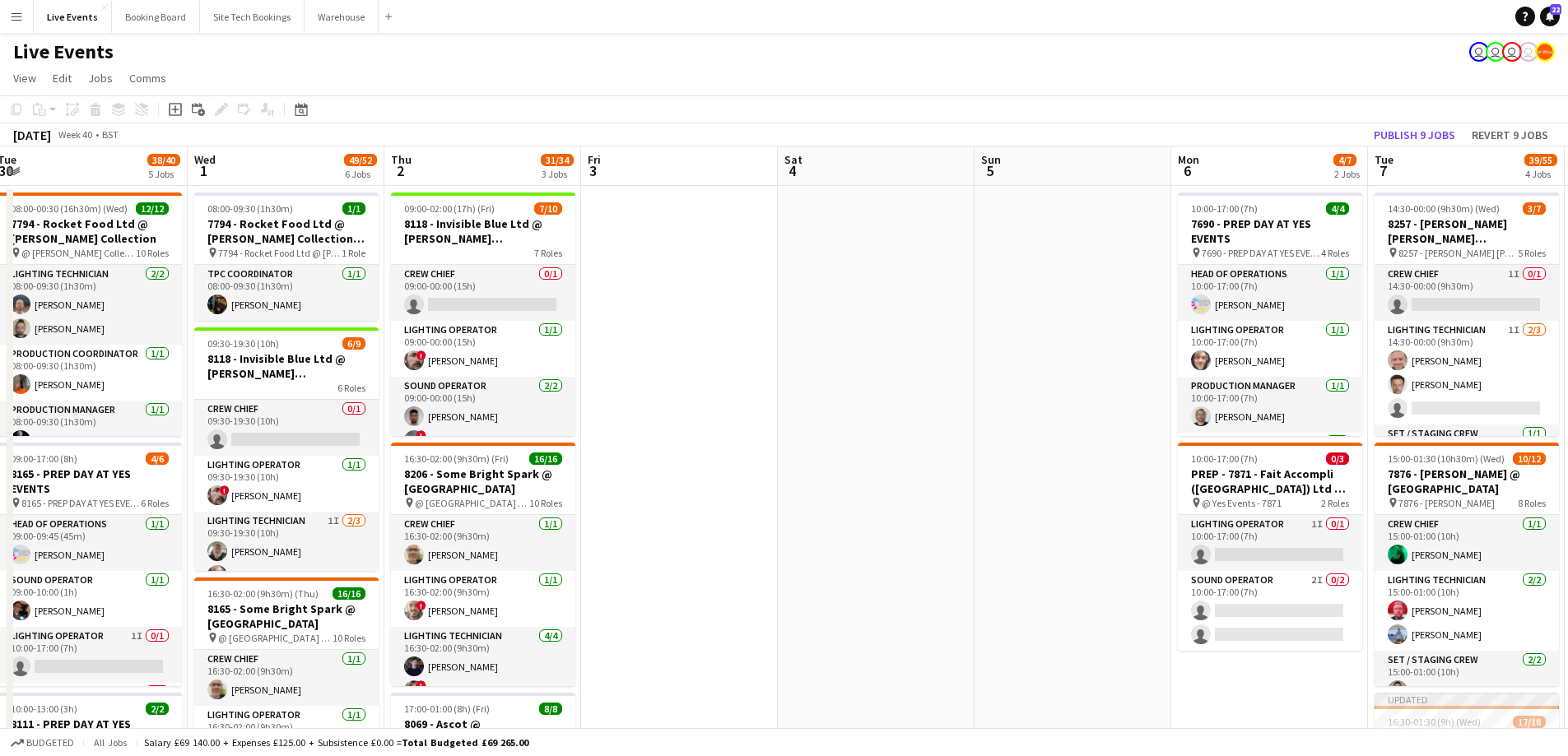
drag, startPoint x: 427, startPoint y: 392, endPoint x: 1111, endPoint y: 353, distance: 685.1
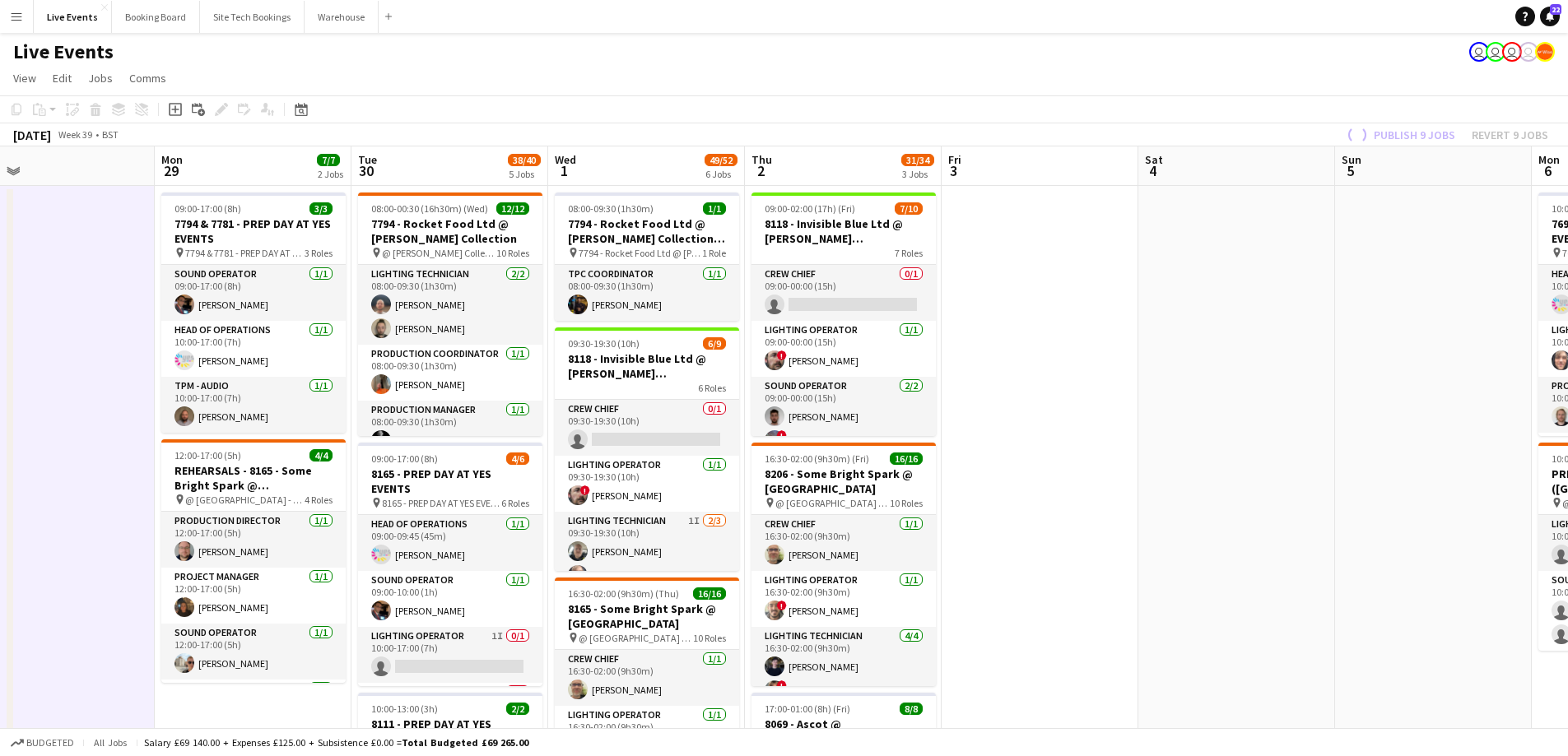
scroll to position [0, 434]
drag, startPoint x: 945, startPoint y: 347, endPoint x: 1205, endPoint y: 308, distance: 262.9
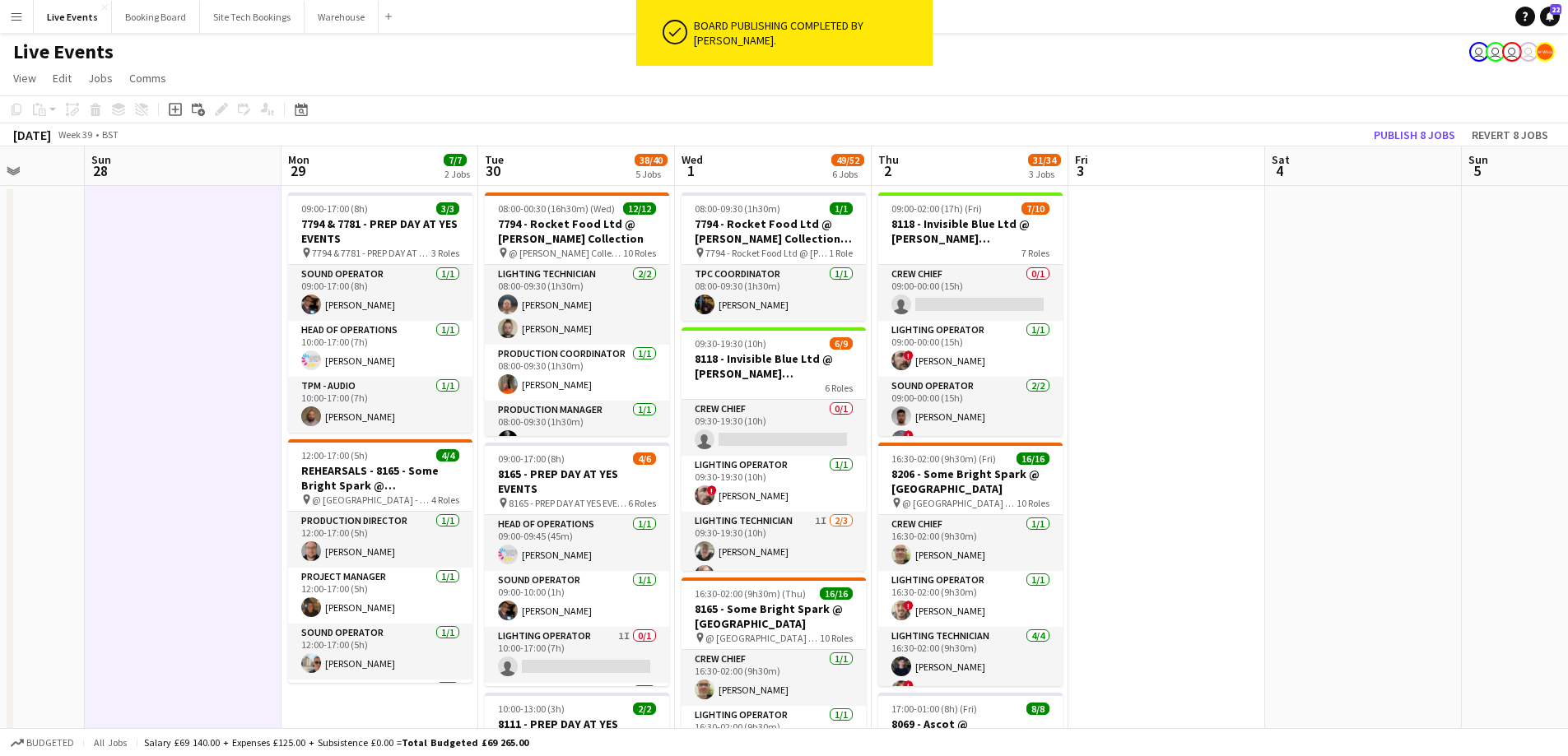
drag, startPoint x: 1123, startPoint y: 318, endPoint x: 1574, endPoint y: 291, distance: 451.8
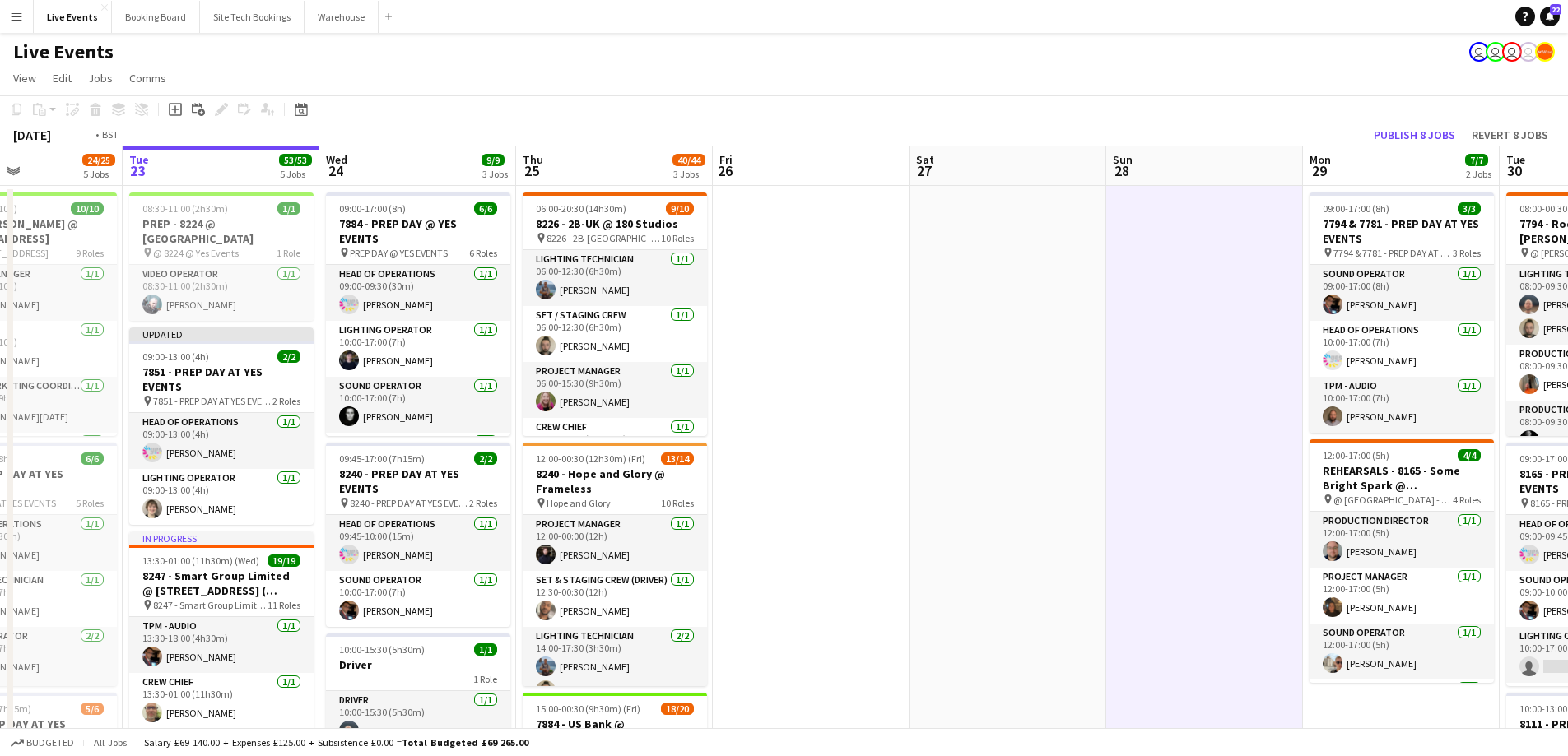
drag, startPoint x: 1054, startPoint y: 402, endPoint x: 1325, endPoint y: 417, distance: 271.4
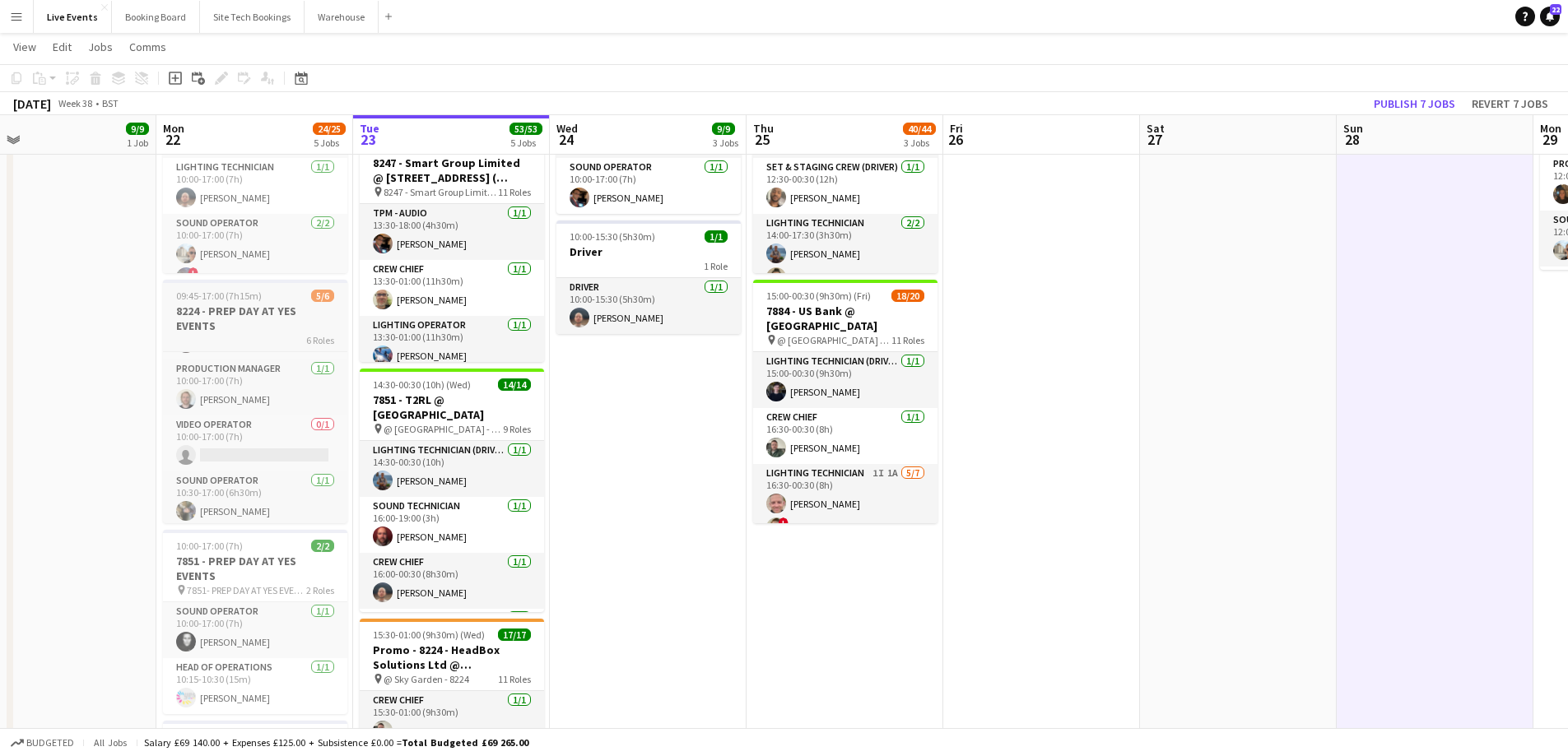
scroll to position [165, 0]
click at [1090, 339] on app-date-cell at bounding box center [1041, 539] width 197 height 1534
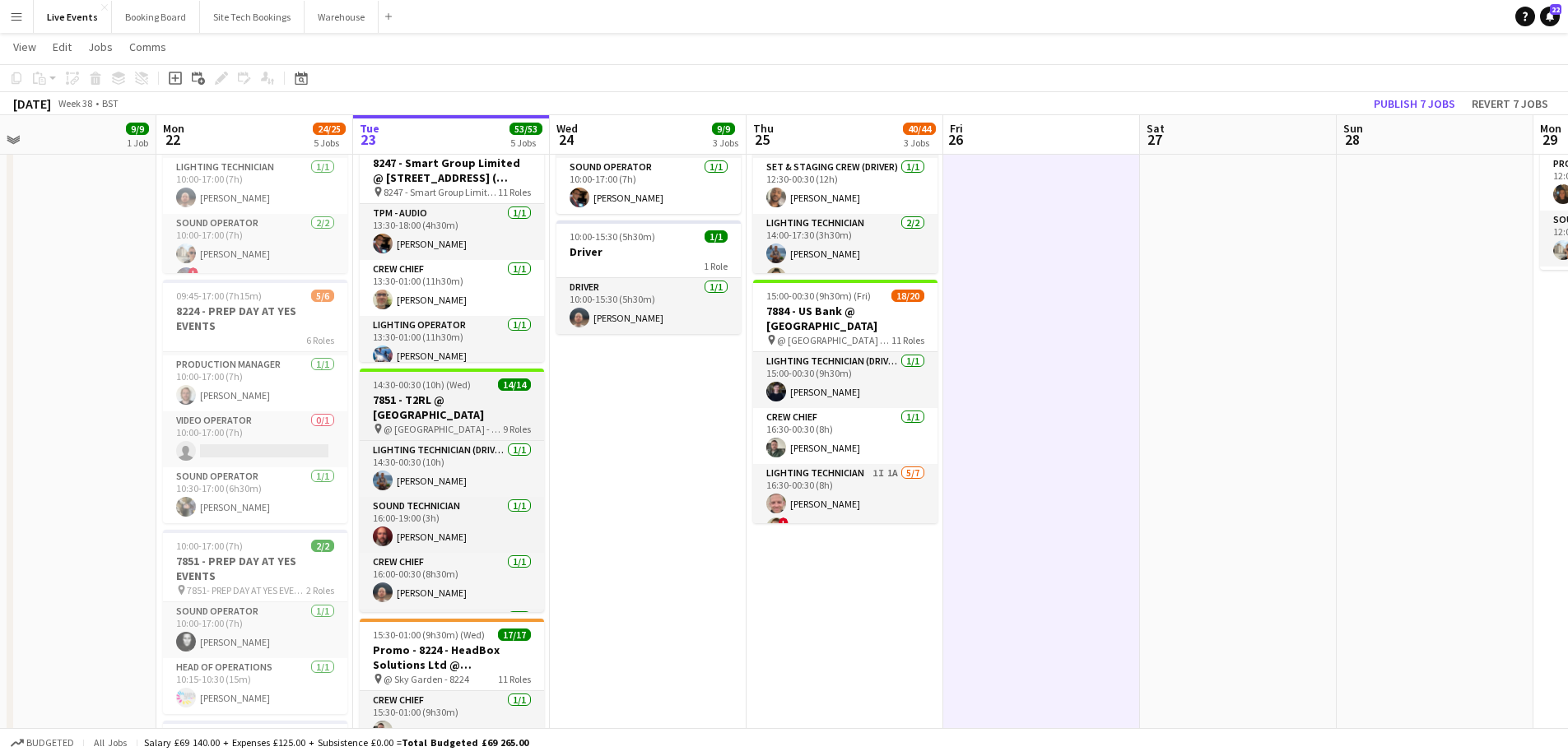
click at [464, 392] on h3 "7851 - T2RL @ [GEOGRAPHIC_DATA]" at bounding box center [451, 407] width 184 height 30
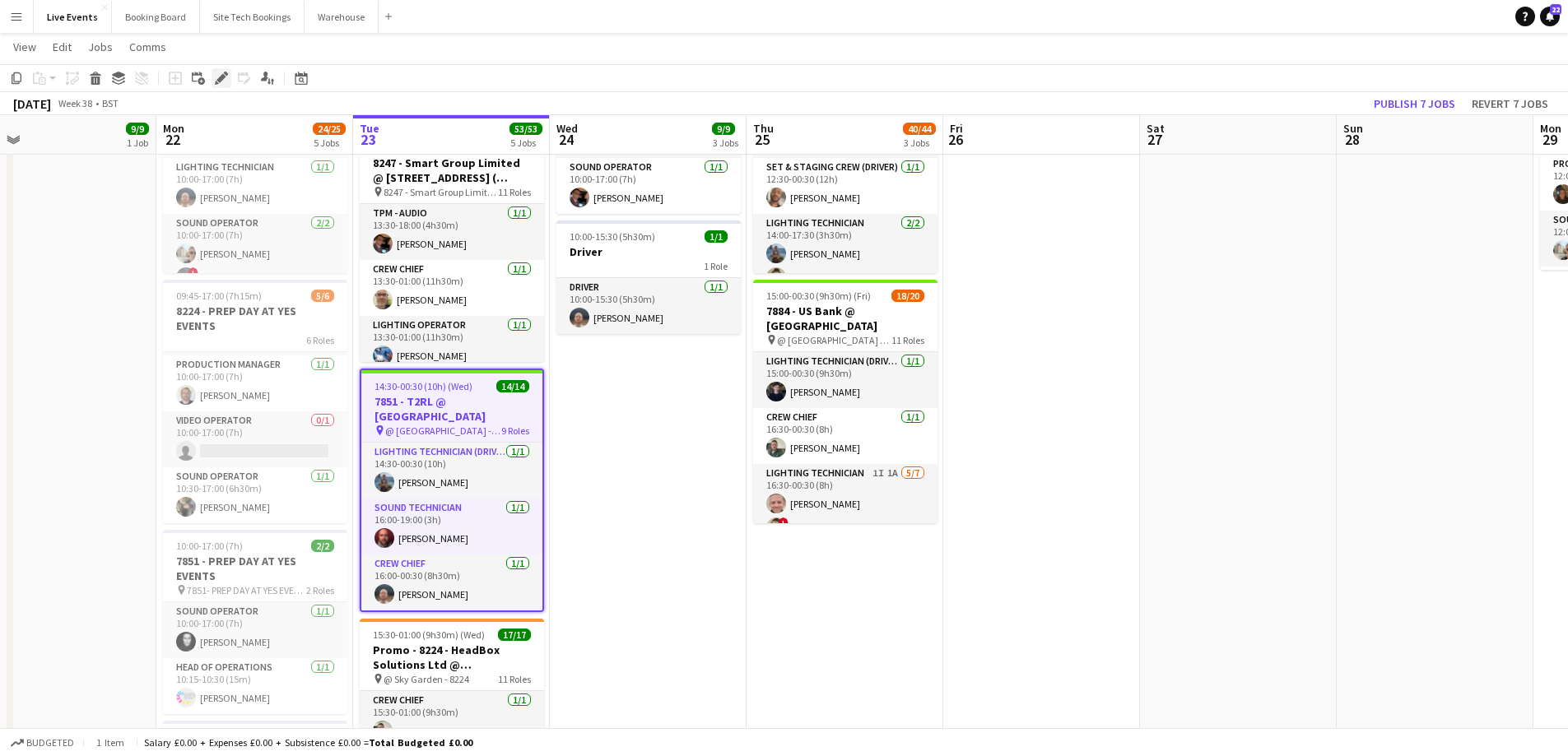
click at [226, 82] on icon "Edit" at bounding box center [221, 77] width 13 height 13
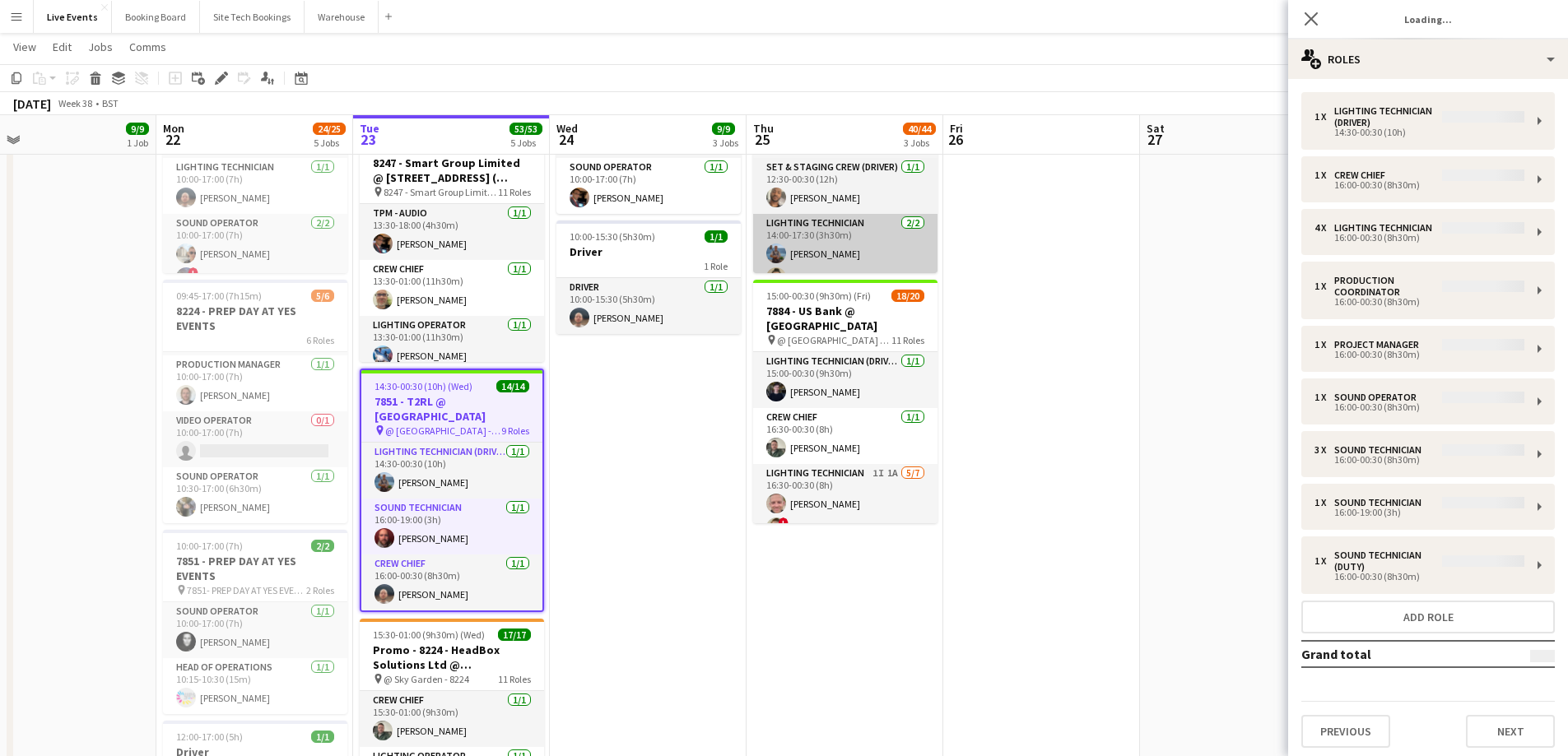
type input "**********"
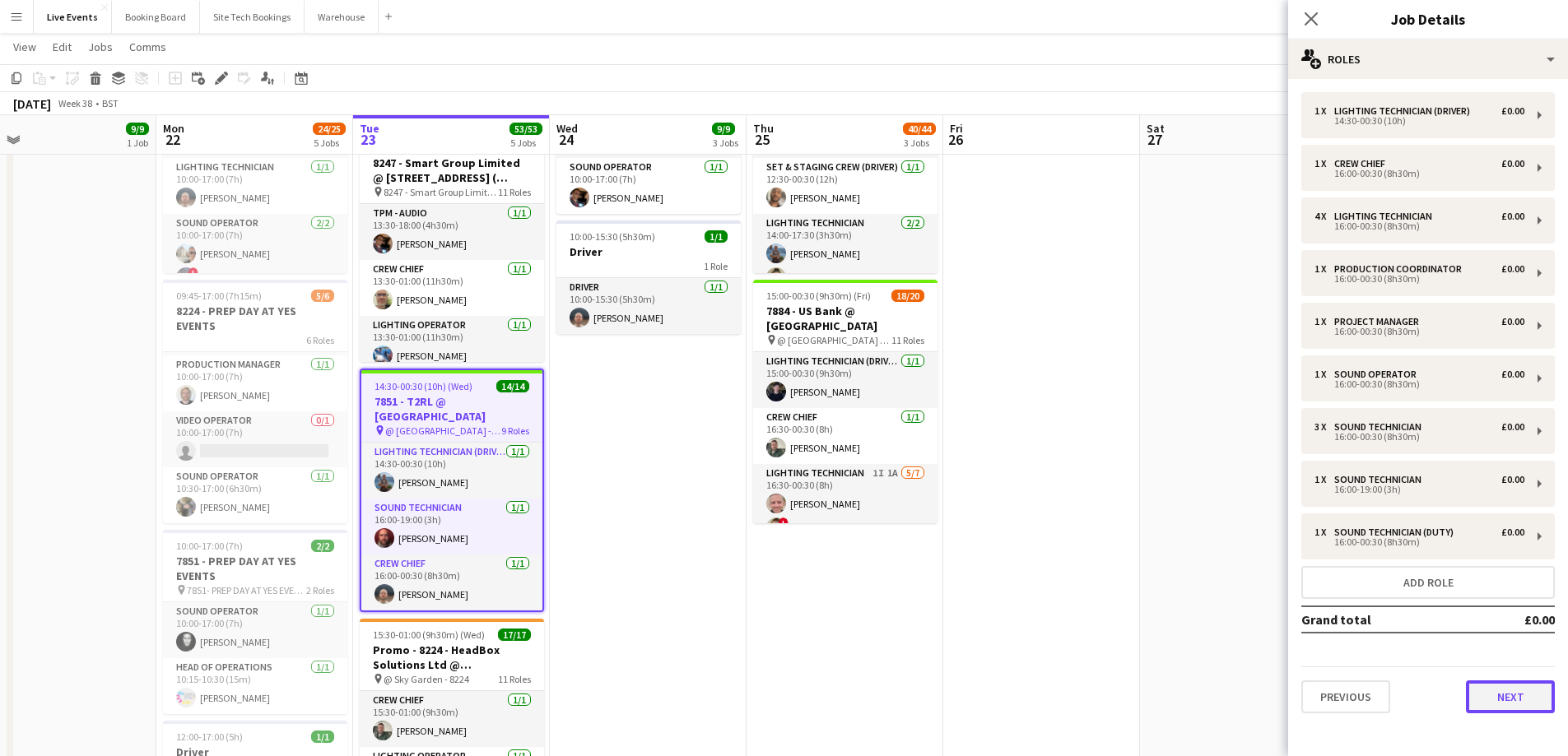
click at [1493, 702] on button "Next" at bounding box center [1510, 697] width 89 height 33
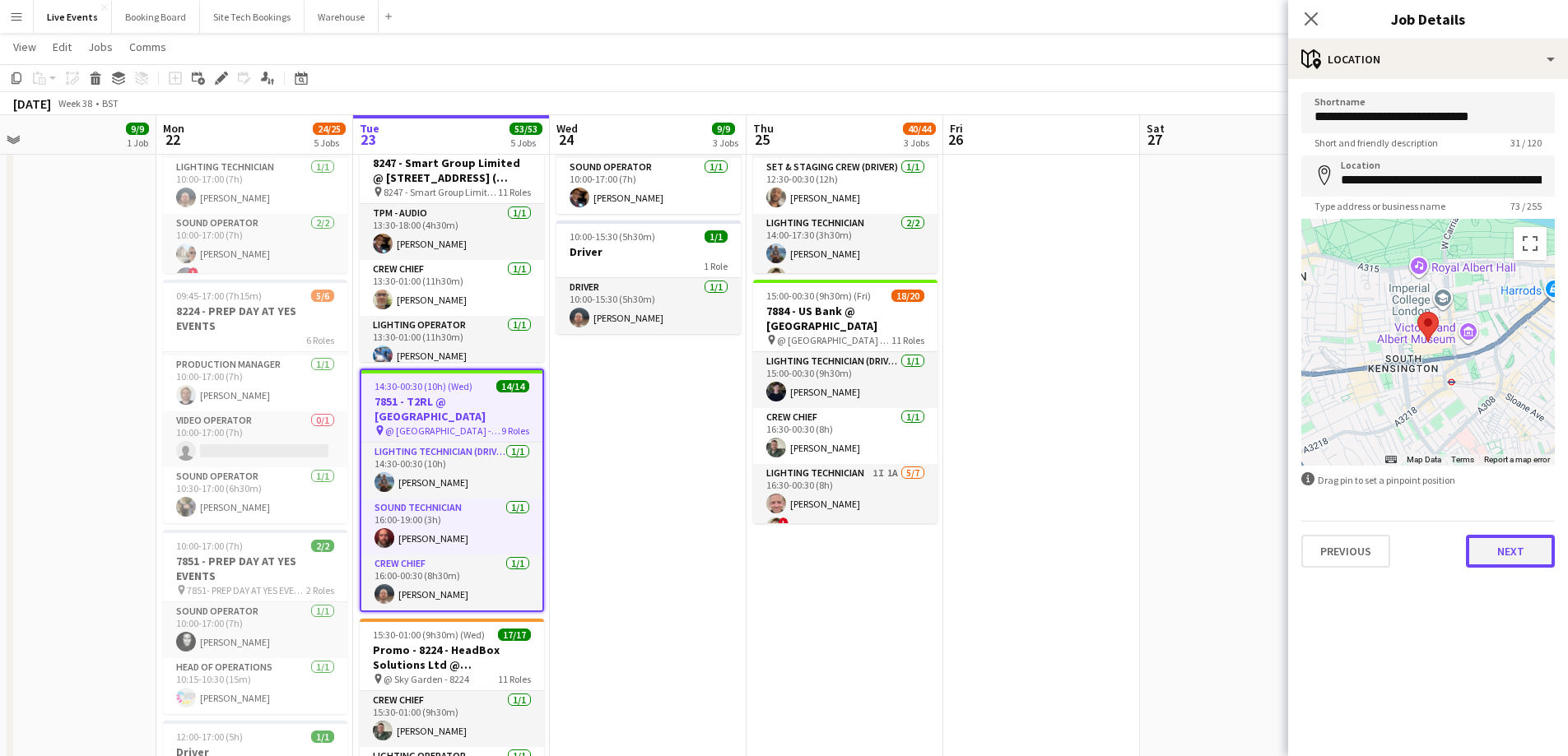
click at [1479, 555] on button "Next" at bounding box center [1510, 551] width 89 height 33
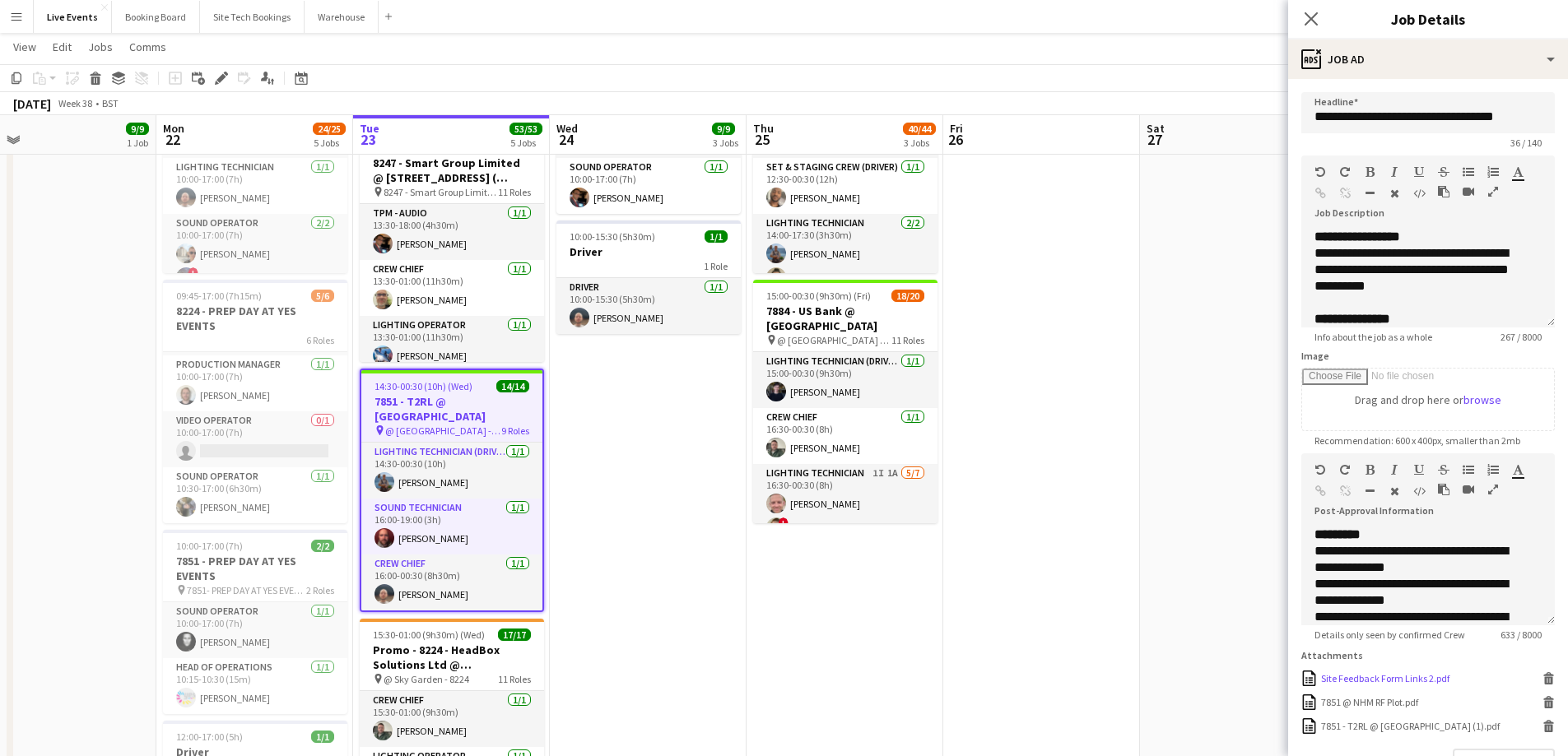
scroll to position [131, 0]
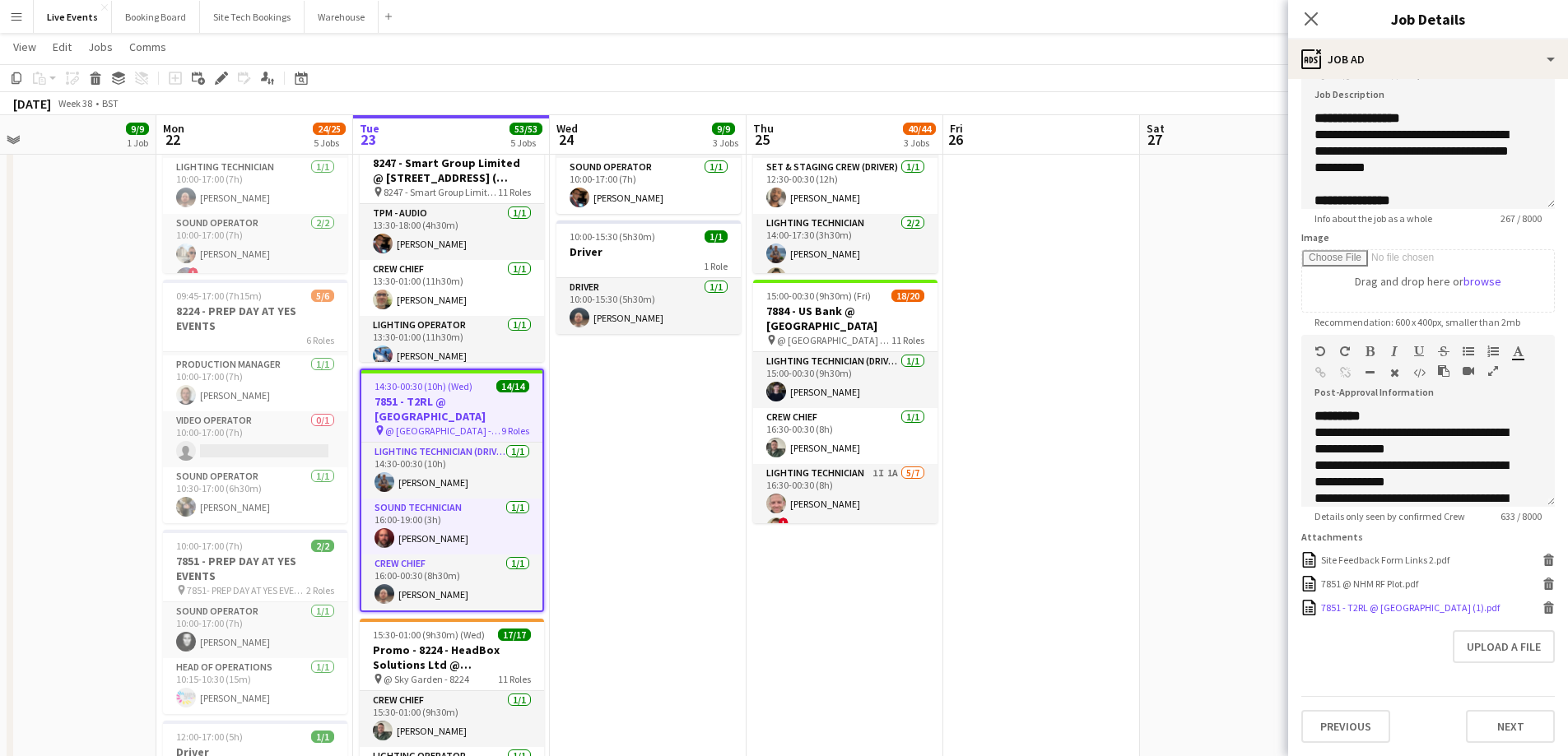
click at [1381, 610] on div "7851 - T2RL @ [GEOGRAPHIC_DATA] (1).pdf" at bounding box center [1410, 608] width 179 height 12
